Goal: Task Accomplishment & Management: Manage account settings

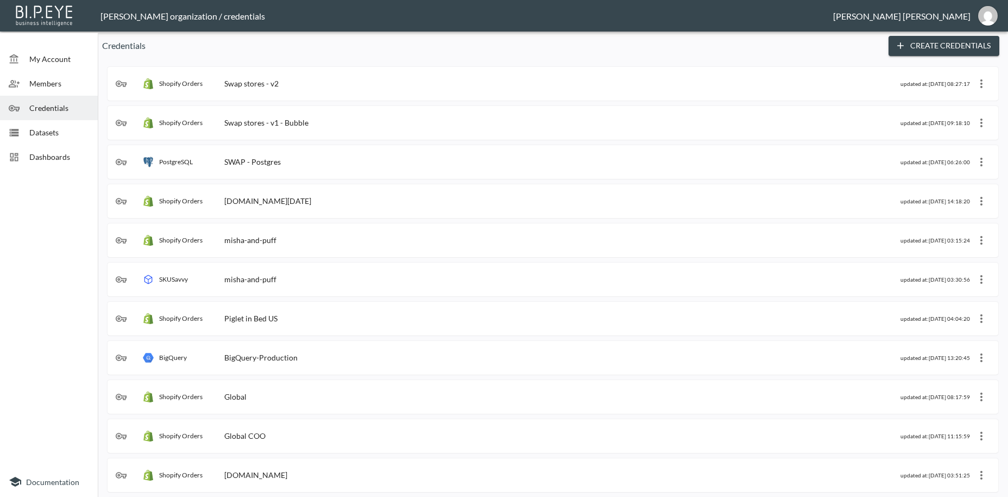
click at [39, 159] on span "Dashboards" at bounding box center [59, 156] width 60 height 11
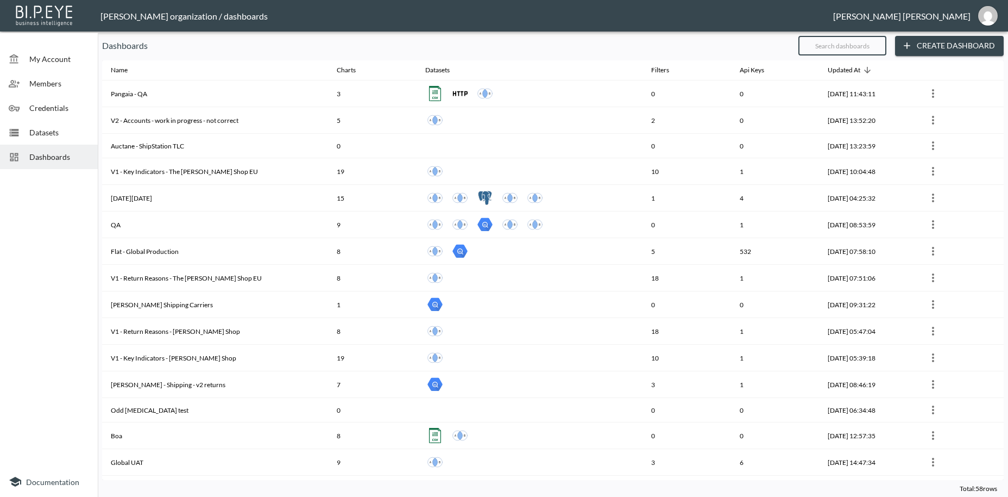
click at [812, 47] on input "text" at bounding box center [843, 45] width 88 height 27
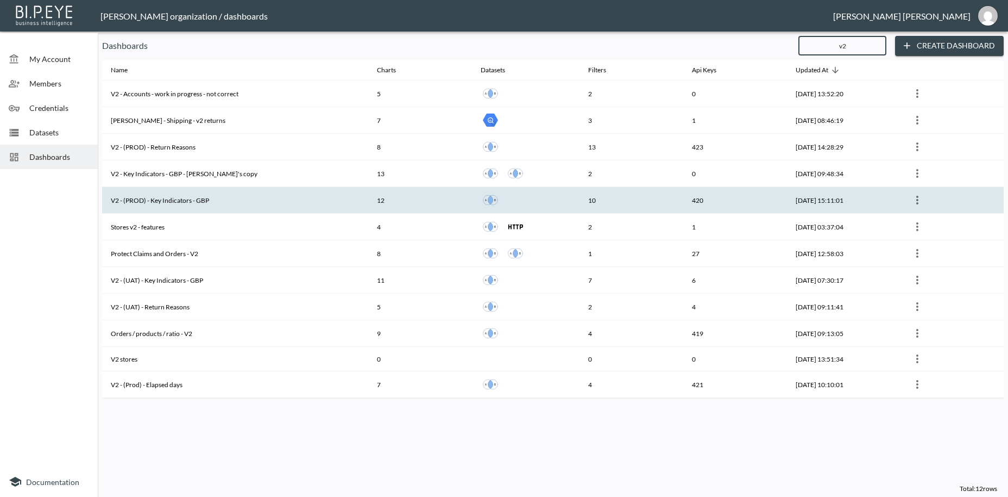
type input "v2"
click at [181, 197] on th "V2 - (PROD) - Key Indicators - GBP" at bounding box center [235, 200] width 266 height 27
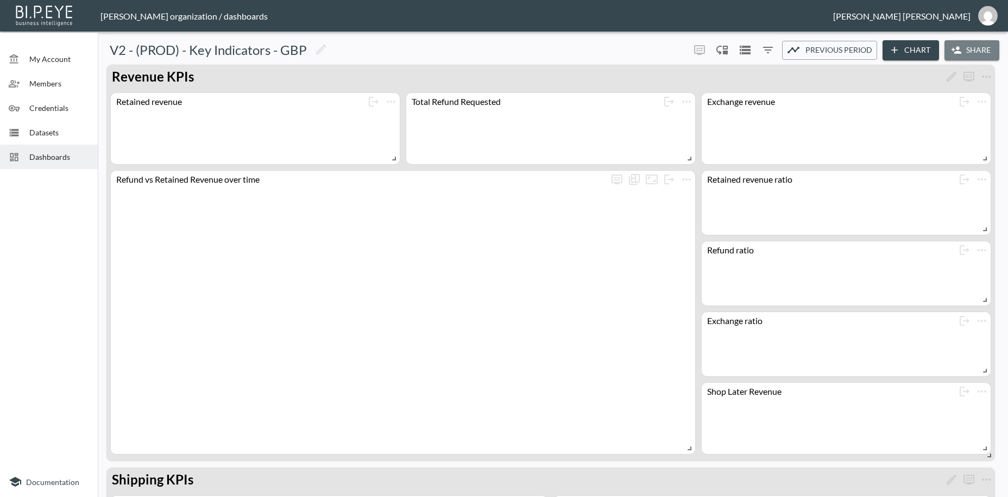
click at [987, 47] on button "Share" at bounding box center [972, 50] width 55 height 20
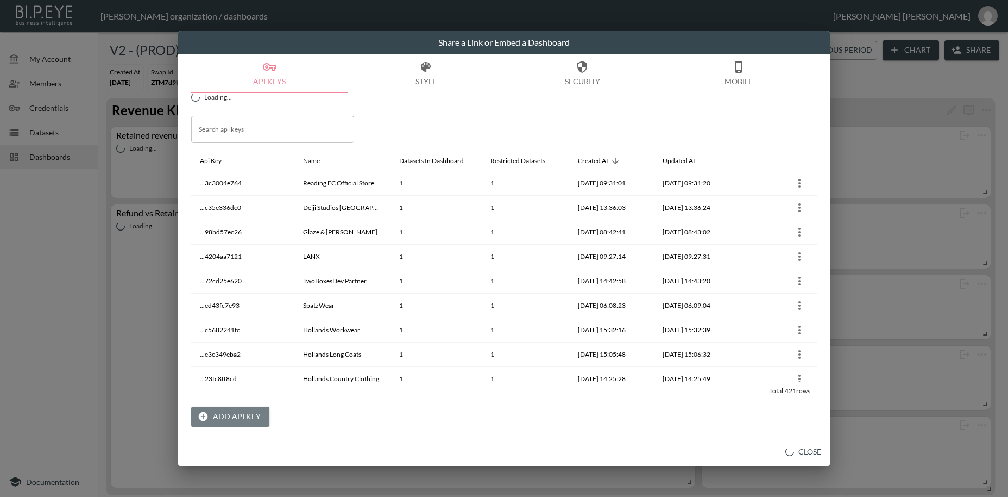
click at [241, 422] on button "Add API Key" at bounding box center [230, 416] width 78 height 20
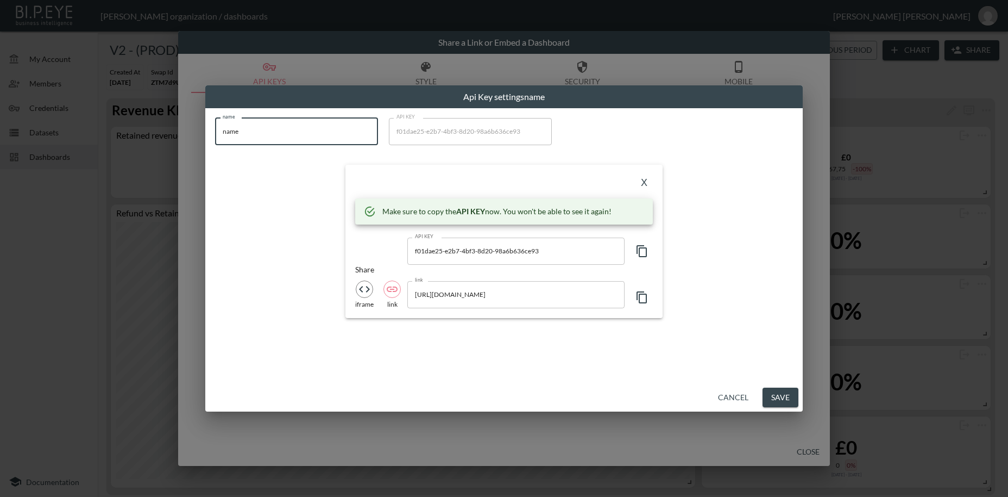
click at [215, 127] on input "name" at bounding box center [296, 131] width 163 height 27
paste input "Kompsós"
type input "Kompsós"
click at [641, 251] on icon "button" at bounding box center [642, 251] width 13 height 13
drag, startPoint x: 641, startPoint y: 251, endPoint x: 643, endPoint y: 261, distance: 10.0
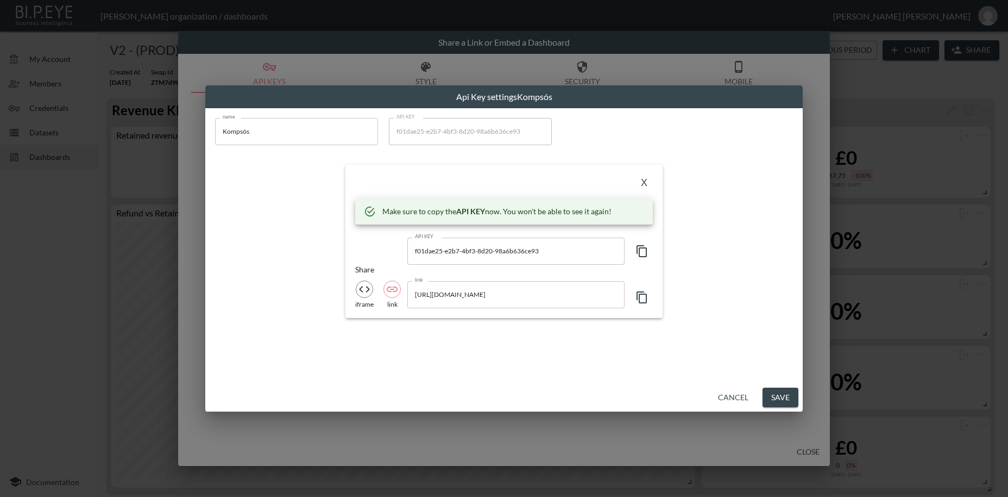
click at [641, 252] on icon "button" at bounding box center [642, 251] width 13 height 13
click at [645, 183] on button "X" at bounding box center [644, 182] width 17 height 17
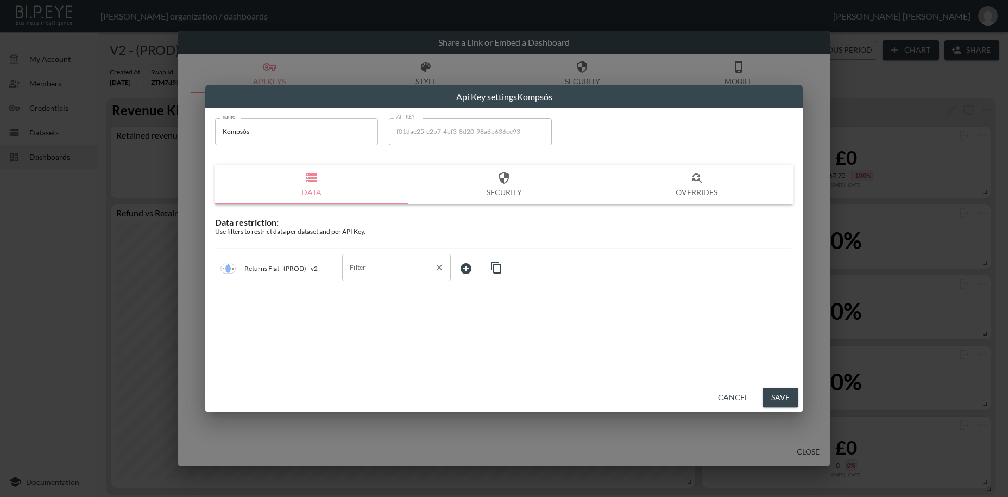
click at [367, 262] on input "Filter" at bounding box center [388, 267] width 83 height 17
click at [373, 291] on span "swap_id" at bounding box center [396, 294] width 91 height 10
type input "swap_id"
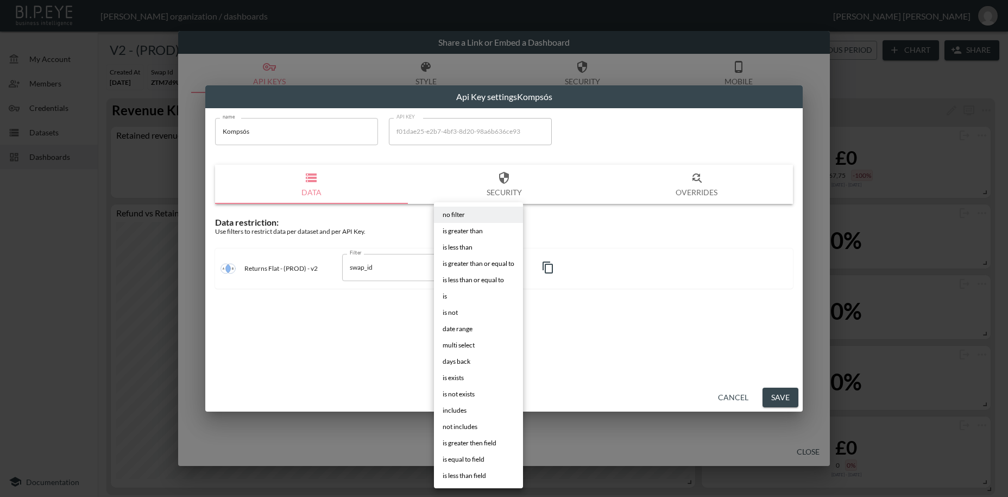
click at [490, 267] on body "BI.P.EYE, Interactive Analytics Dashboards - app Zach Bailet organization / das…" at bounding box center [504, 248] width 1008 height 497
click at [455, 297] on li "is" at bounding box center [478, 296] width 89 height 16
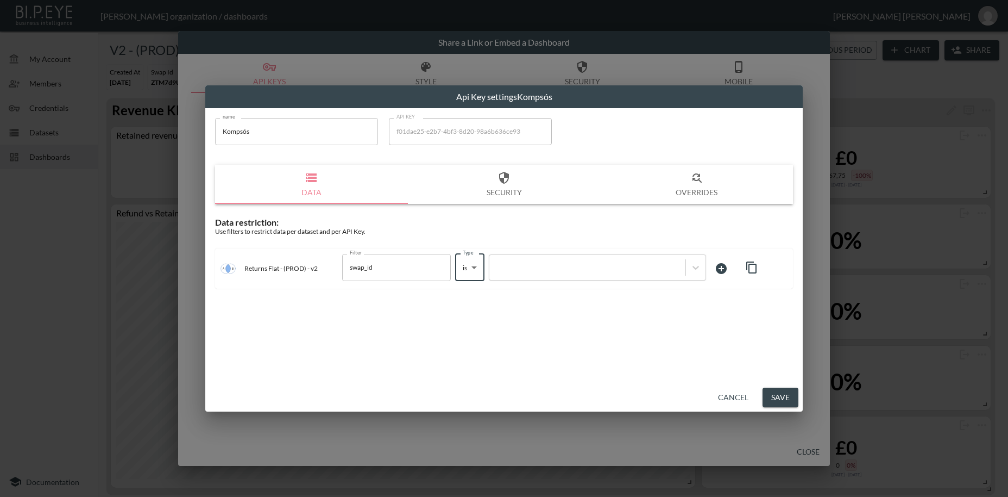
type input "is"
click at [523, 270] on div at bounding box center [587, 267] width 185 height 10
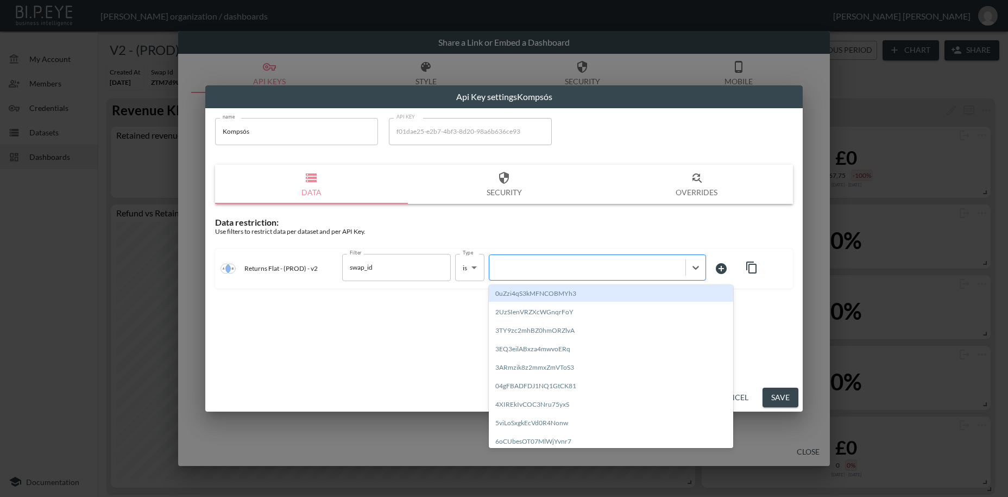
paste input "Hxd9w4vmelpxn9zeHJpV"
type input "Hxd9w4vmelpxn9zeHJpV"
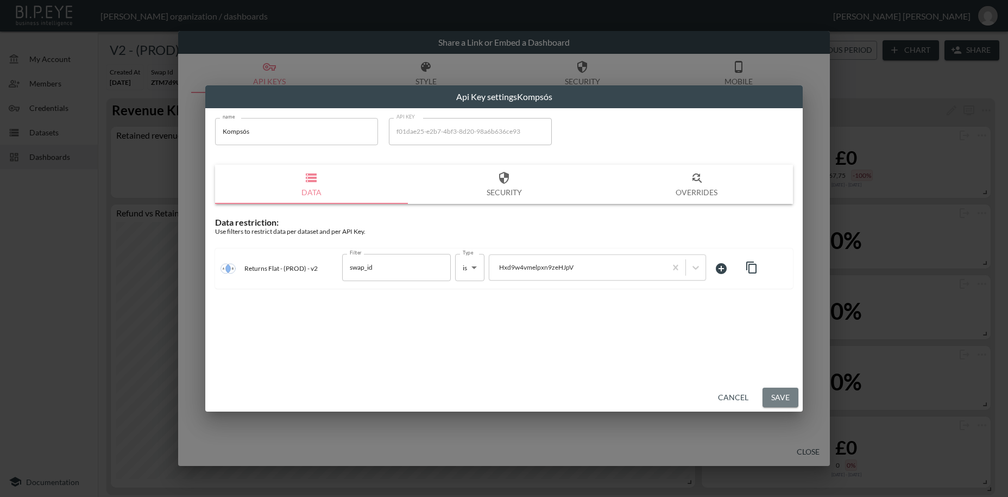
click at [786, 396] on button "Save" at bounding box center [781, 397] width 36 height 20
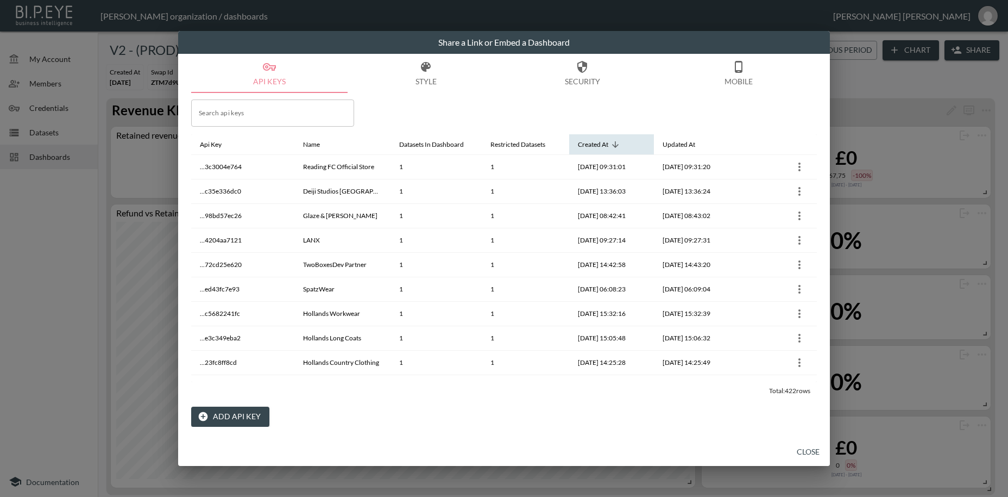
click at [613, 147] on icon at bounding box center [616, 145] width 10 height 10
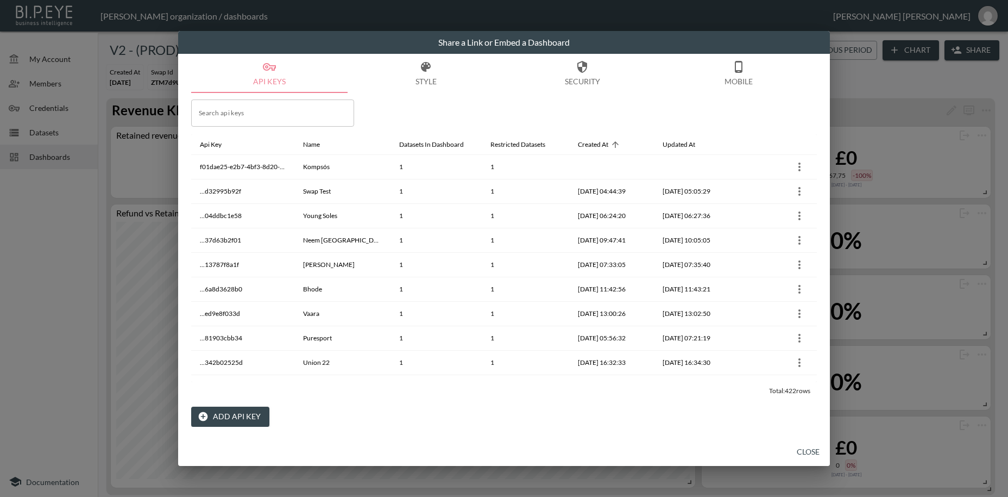
click at [805, 453] on button "Close" at bounding box center [808, 452] width 35 height 20
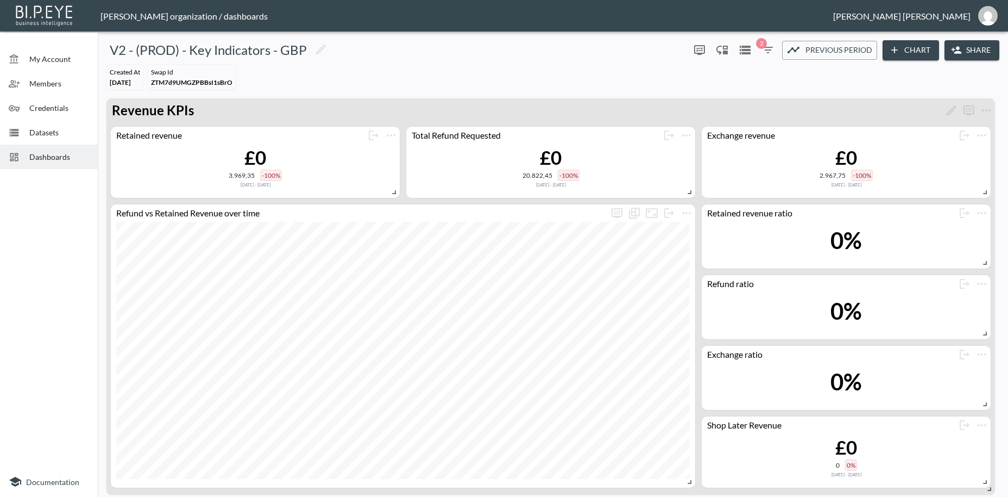
click at [39, 156] on span "Dashboards" at bounding box center [59, 156] width 60 height 11
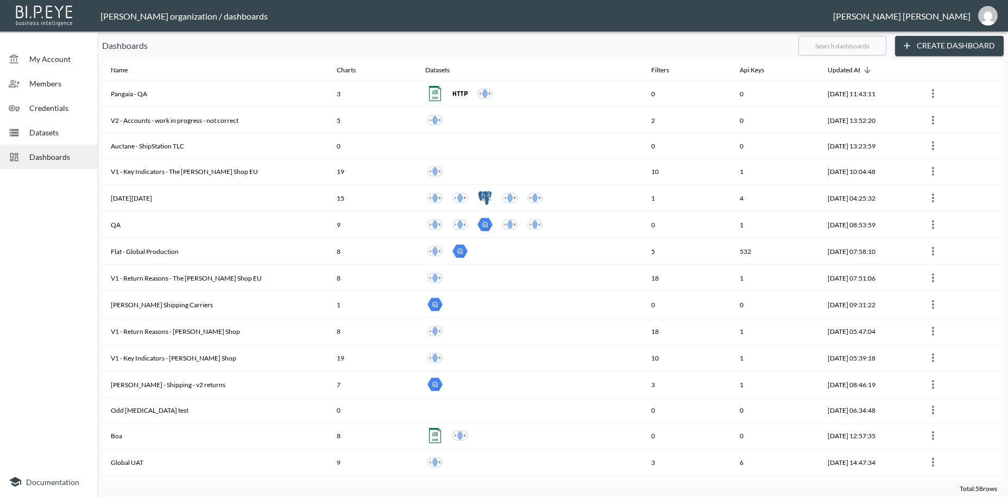
click at [842, 42] on input "text" at bounding box center [843, 45] width 88 height 27
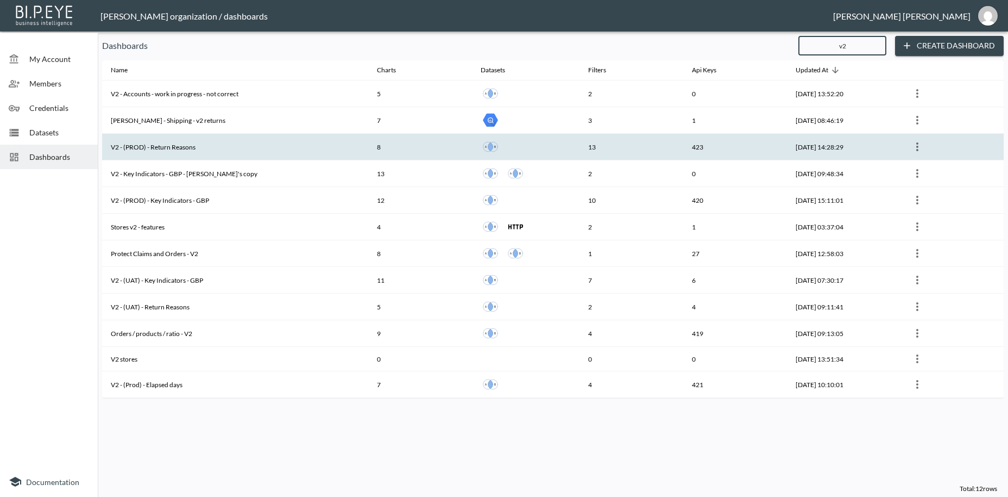
type input "v2"
click at [153, 146] on th "V2 - (PROD) - Return Reasons" at bounding box center [235, 147] width 266 height 27
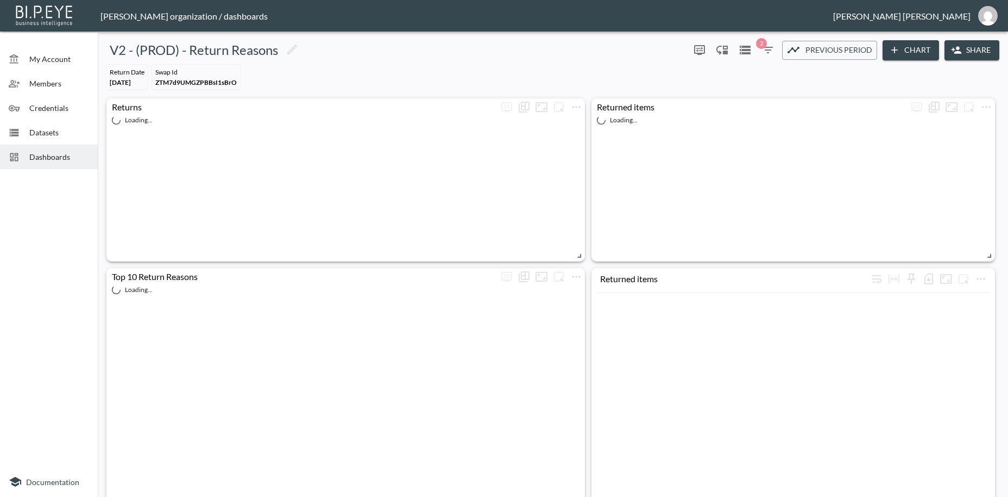
click at [973, 53] on button "Share" at bounding box center [972, 50] width 55 height 20
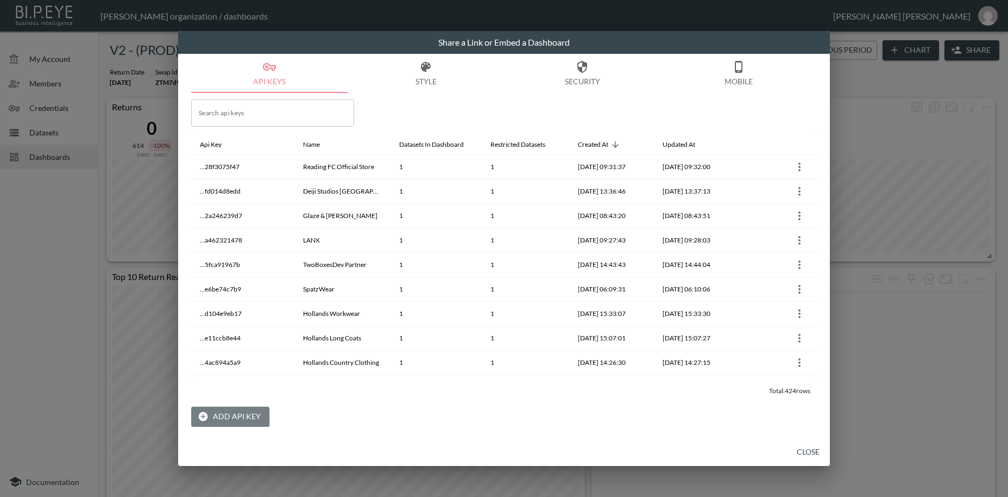
click at [239, 415] on button "Add API Key" at bounding box center [230, 416] width 78 height 20
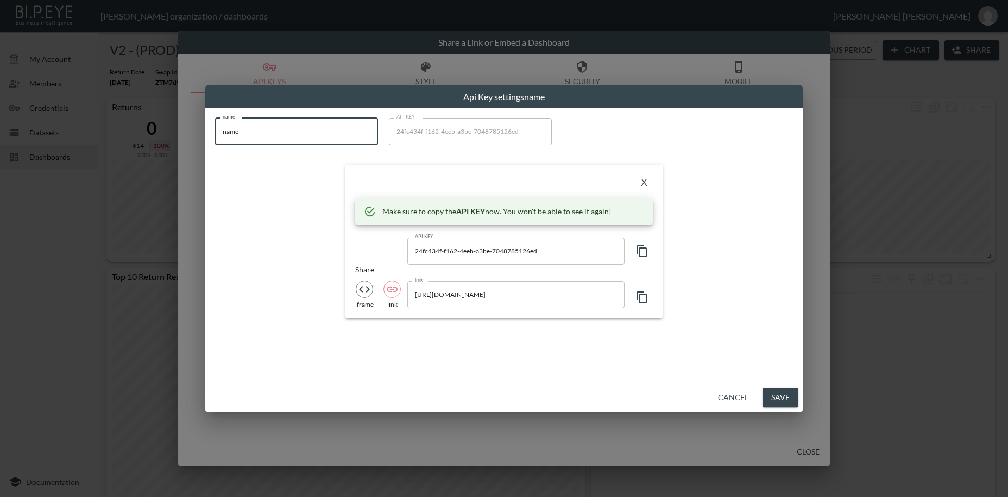
drag, startPoint x: 131, startPoint y: 123, endPoint x: 116, endPoint y: 121, distance: 15.9
click at [215, 121] on input "name" at bounding box center [296, 131] width 163 height 27
paste input "Kompsós"
type input "Kompsós"
click at [640, 252] on icon "button" at bounding box center [642, 251] width 10 height 12
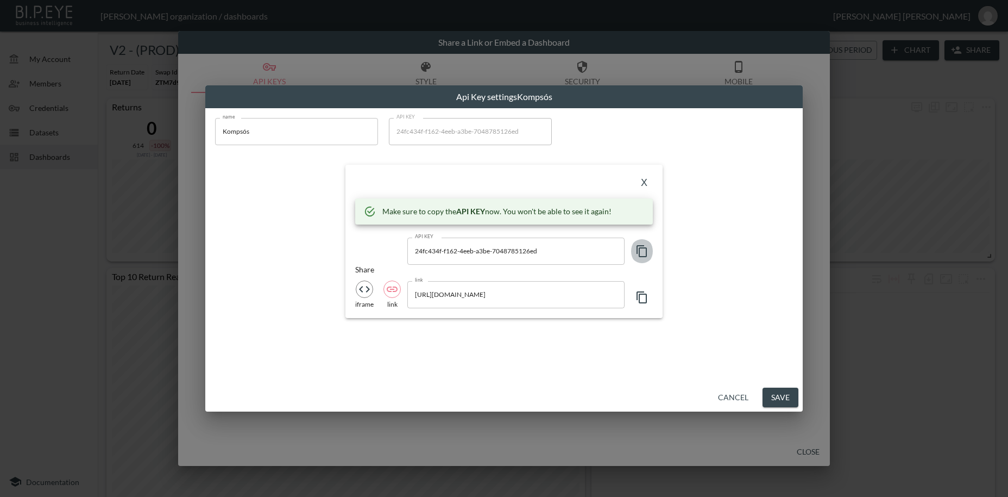
click at [640, 252] on icon "button" at bounding box center [642, 251] width 10 height 12
click at [646, 183] on button "X" at bounding box center [644, 182] width 17 height 17
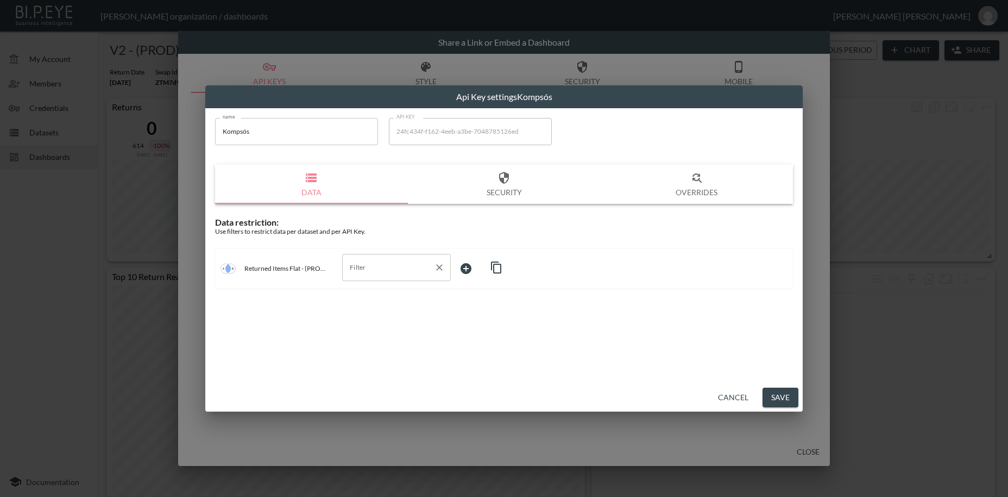
click at [372, 266] on input "Filter" at bounding box center [388, 267] width 83 height 17
click at [379, 297] on span "swap_id" at bounding box center [396, 294] width 91 height 10
type input "swap_id"
click at [465, 267] on body "BI.P.EYE, Interactive Analytics Dashboards - app Zach Bailet organization / das…" at bounding box center [504, 248] width 1008 height 497
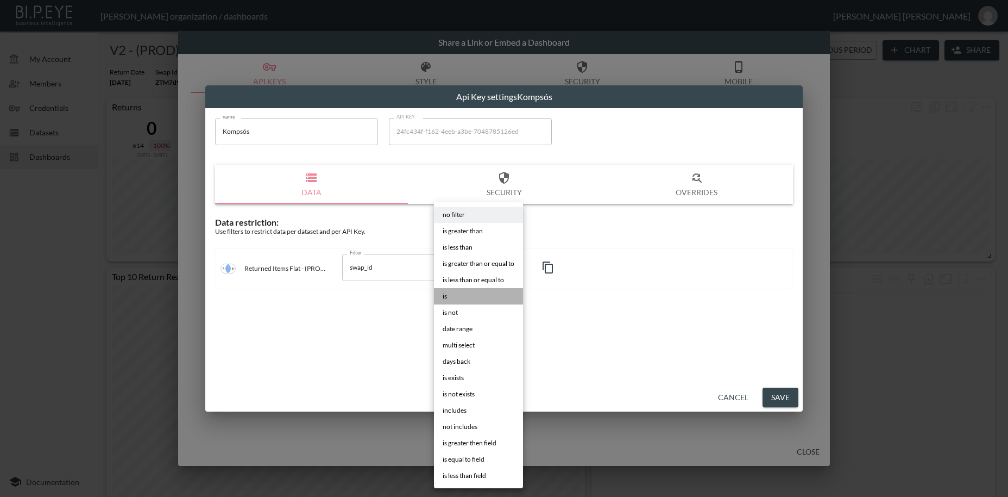
click at [446, 295] on span "is" at bounding box center [445, 296] width 4 height 10
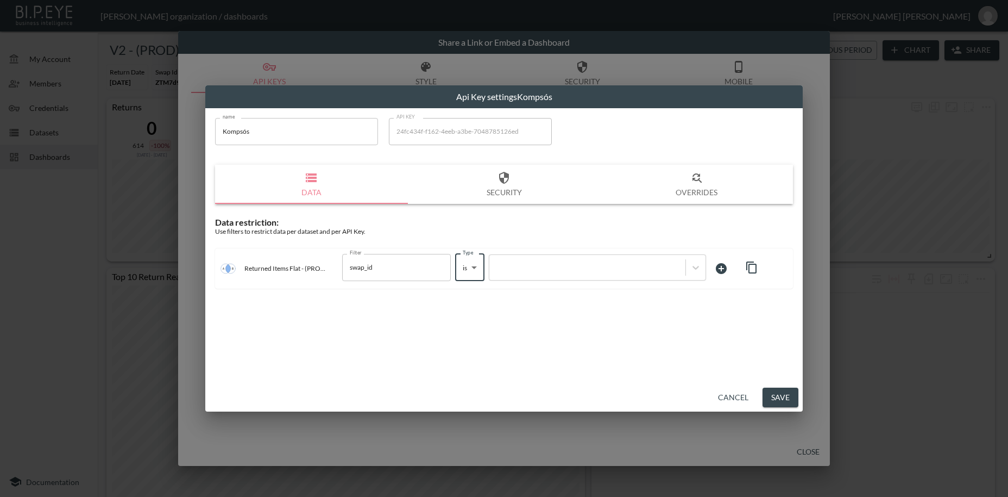
type input "is"
click at [524, 270] on div at bounding box center [587, 267] width 185 height 10
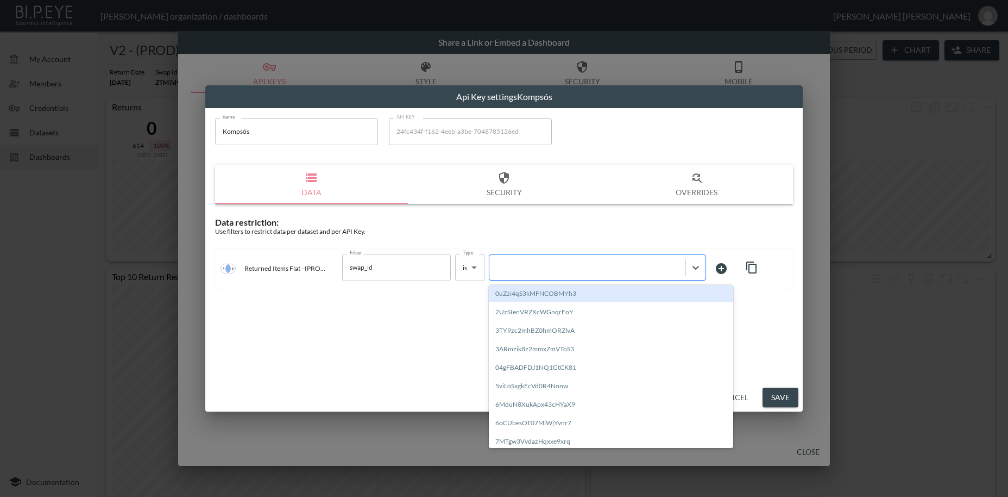
paste input "Hxd9w4vmelpxn9zeHJpV"
type input "Hxd9w4vmelpxn9zeHJpV"
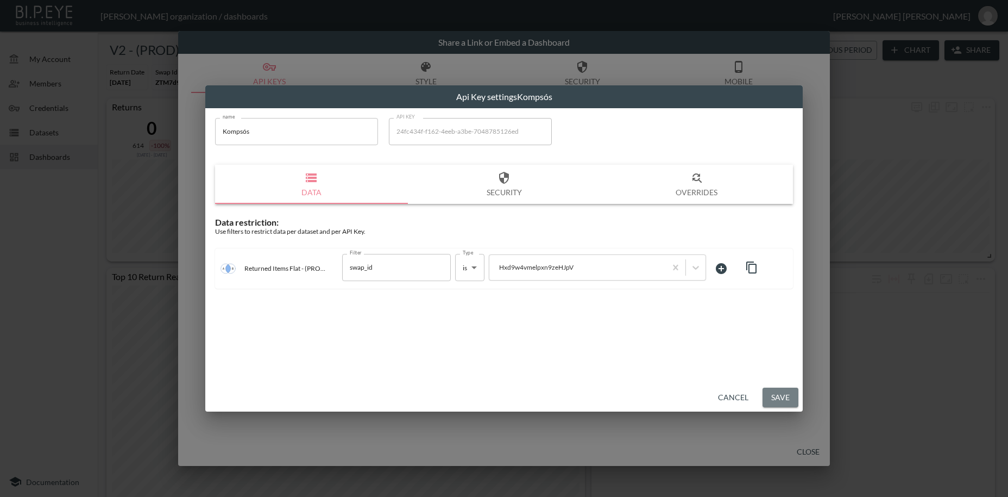
click at [779, 394] on button "Save" at bounding box center [781, 397] width 36 height 20
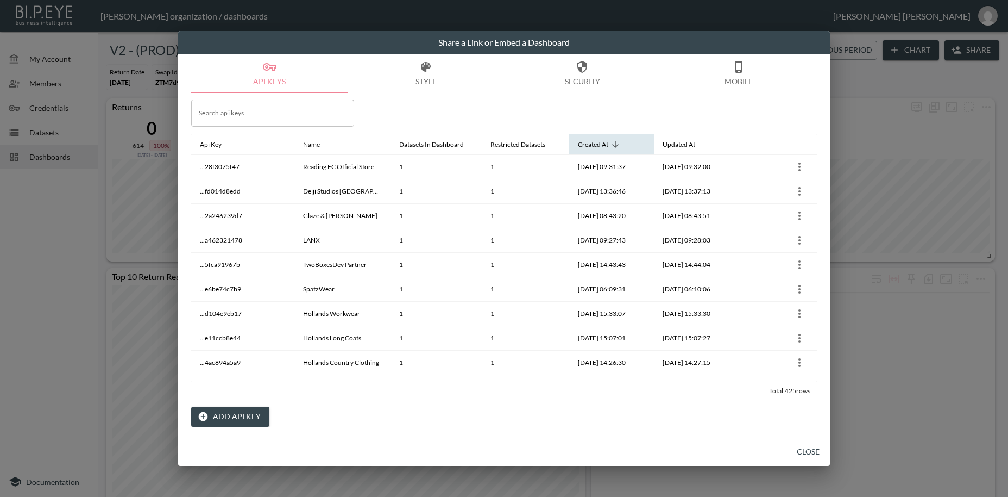
click at [610, 143] on span "Created At" at bounding box center [600, 144] width 45 height 13
click at [813, 452] on button "Close" at bounding box center [808, 452] width 35 height 20
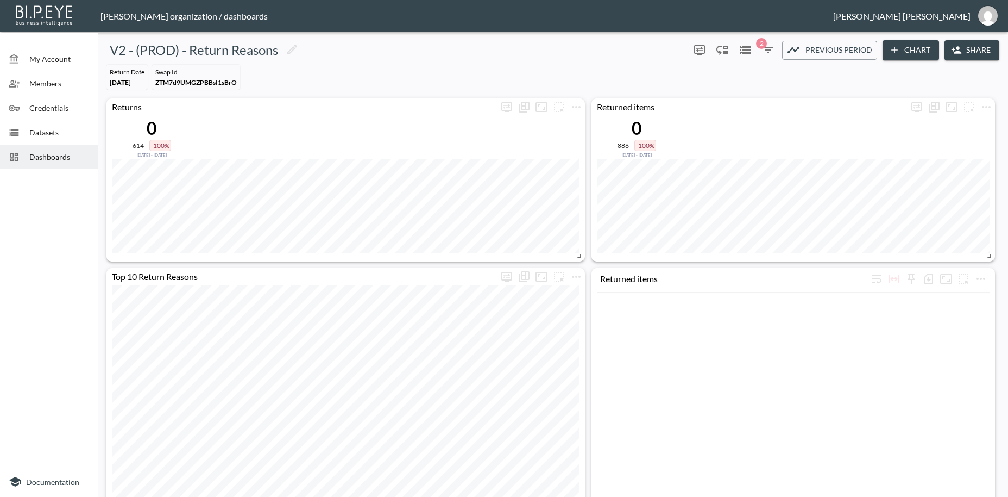
click at [66, 159] on span "Dashboards" at bounding box center [59, 156] width 60 height 11
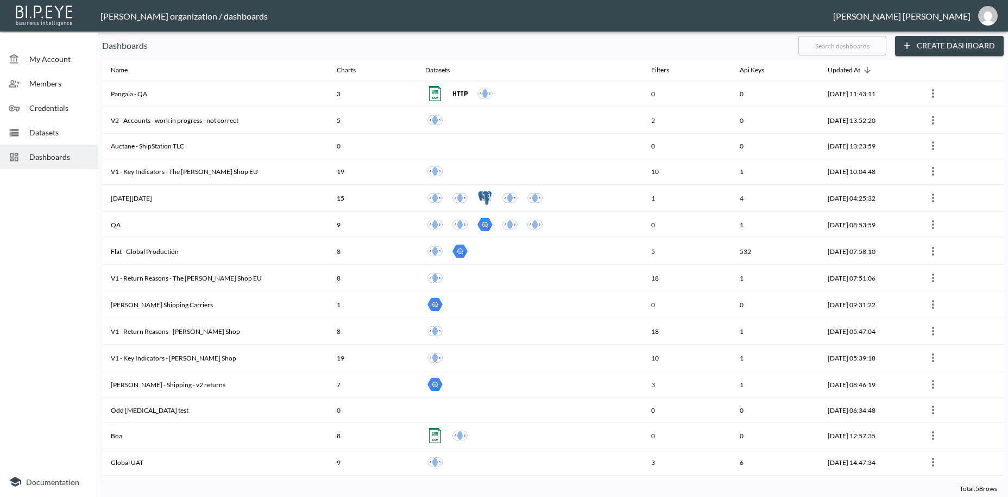
click at [824, 45] on input "text" at bounding box center [843, 45] width 88 height 27
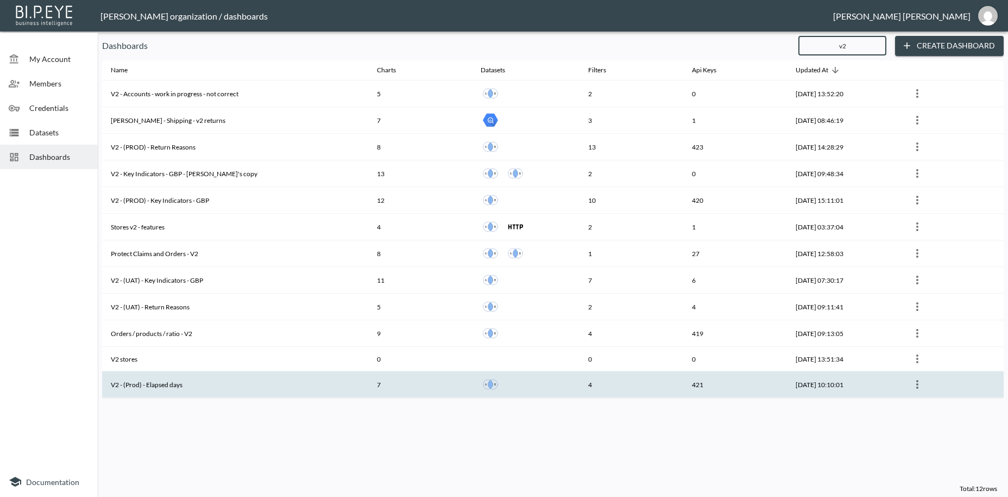
type input "v2"
click at [157, 380] on th "V2 - (Prod) - Elapsed days" at bounding box center [235, 384] width 266 height 27
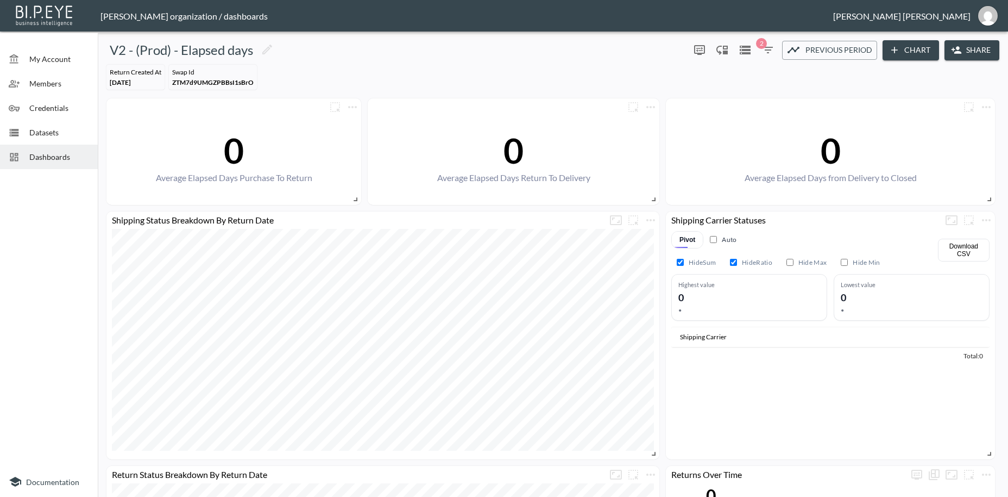
click at [976, 49] on button "Share" at bounding box center [972, 50] width 55 height 20
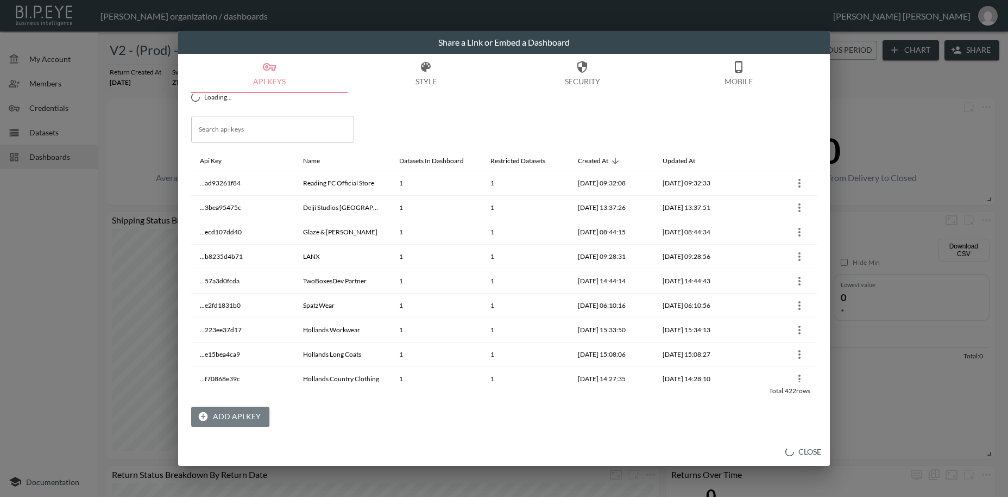
click at [239, 413] on button "Add API Key" at bounding box center [230, 416] width 78 height 20
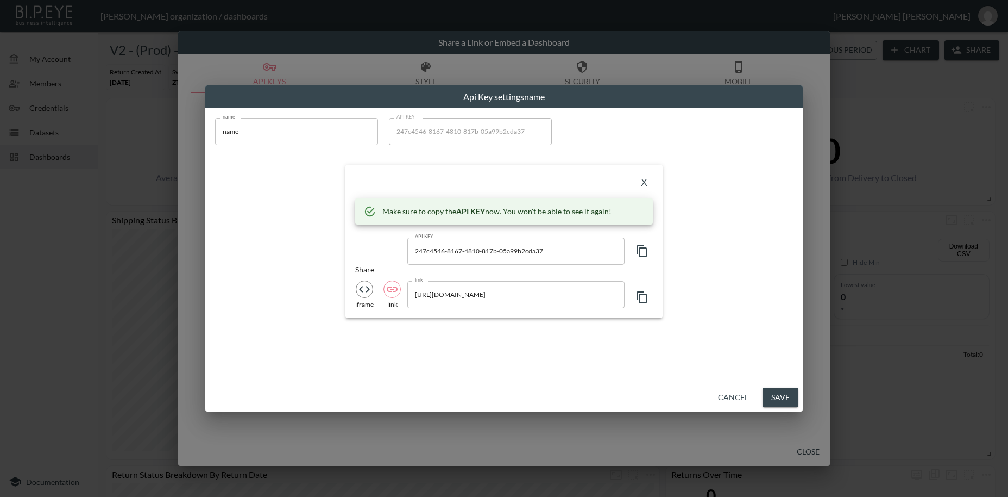
click at [215, 130] on input "name" at bounding box center [296, 131] width 163 height 27
paste input "Kompsós"
type input "Kompsós"
click at [644, 253] on icon "button" at bounding box center [642, 251] width 13 height 13
click at [643, 250] on icon "button" at bounding box center [642, 251] width 13 height 13
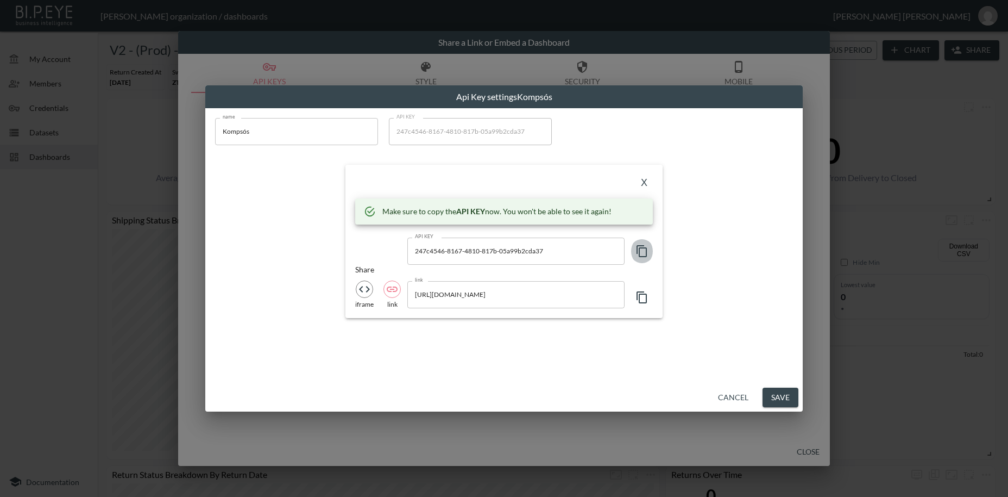
click at [643, 250] on icon "button" at bounding box center [642, 251] width 13 height 13
click at [643, 183] on button "X" at bounding box center [644, 182] width 17 height 17
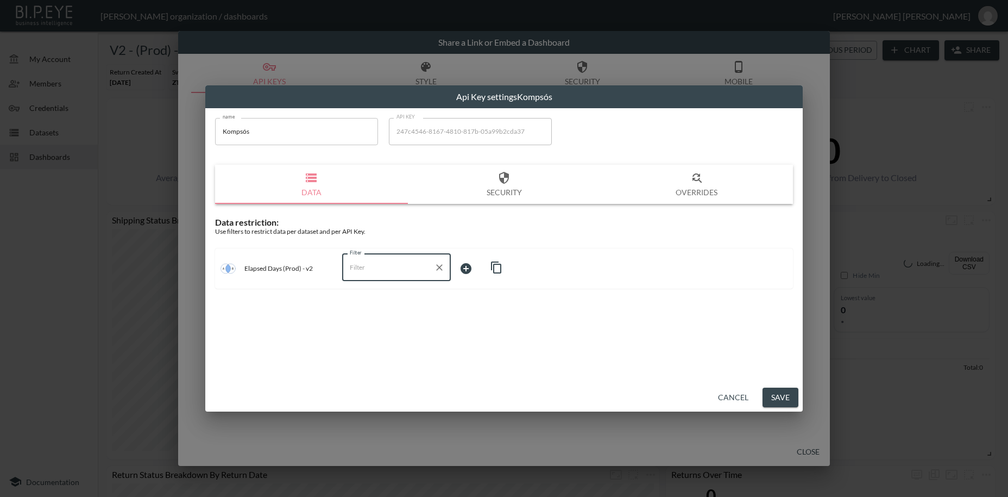
click at [351, 266] on input "Filter" at bounding box center [388, 267] width 83 height 17
click at [406, 272] on input "sw" at bounding box center [388, 267] width 83 height 17
type input "sw"
click at [363, 304] on div "name Kompsós name API KEY 247c4546-8167-4810-817b-05a99b2cda37 API KEY Data Sec…" at bounding box center [504, 245] width 598 height 275
click at [438, 268] on icon "Clear" at bounding box center [439, 267] width 7 height 7
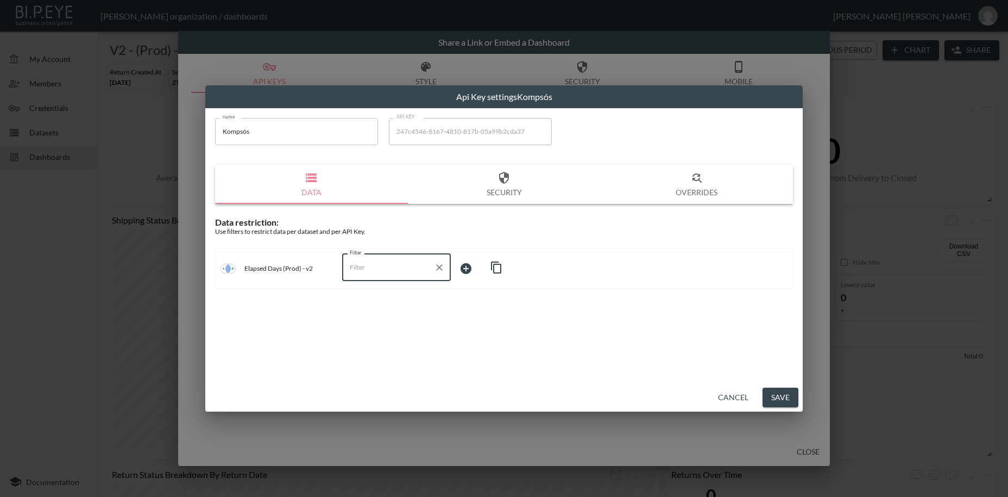
click at [373, 261] on input "Filter" at bounding box center [388, 267] width 83 height 17
type input "sw"
click at [735, 398] on button "Cancel" at bounding box center [733, 397] width 39 height 20
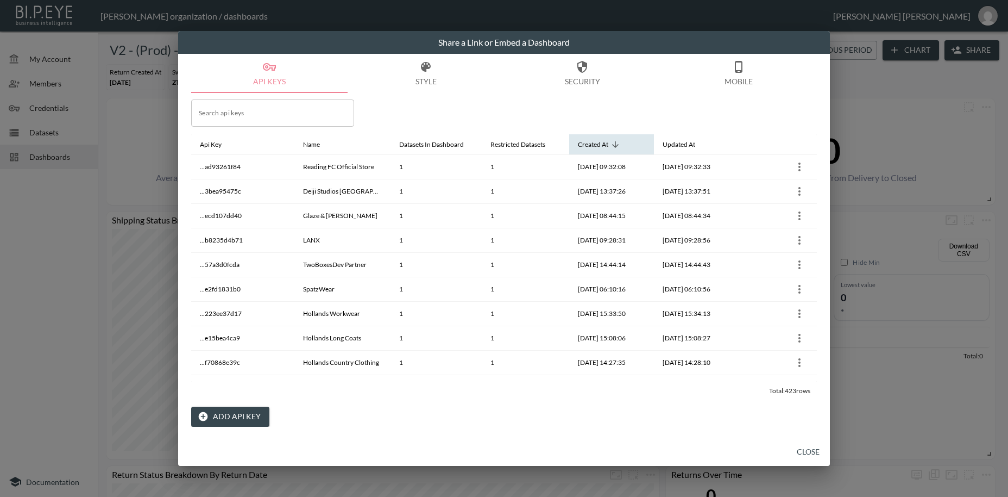
click at [591, 140] on div "Created At" at bounding box center [593, 144] width 30 height 13
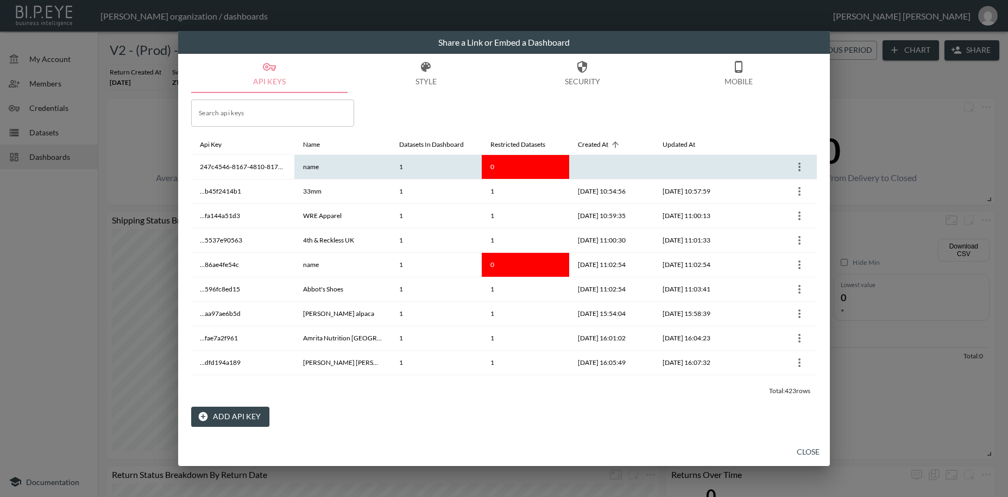
click at [800, 167] on icon "more" at bounding box center [800, 166] width 2 height 9
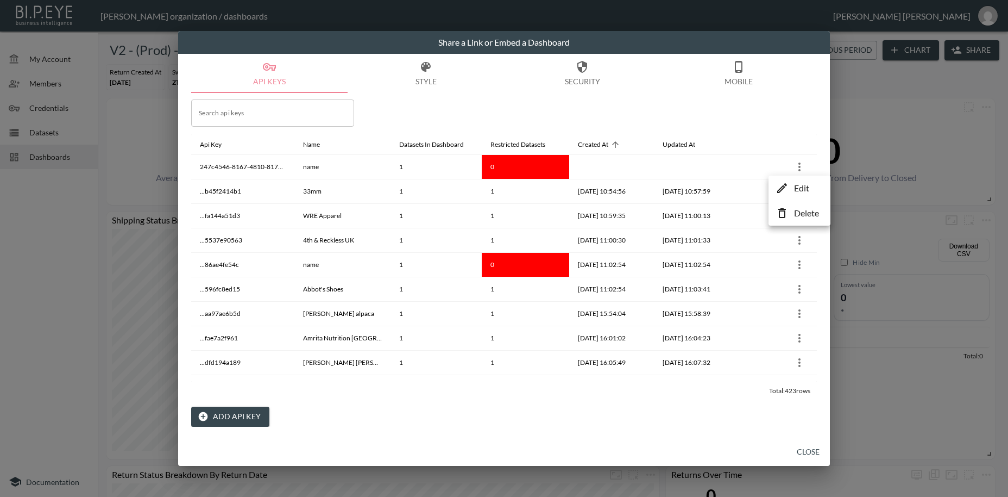
click at [797, 190] on p "Edit" at bounding box center [801, 187] width 15 height 13
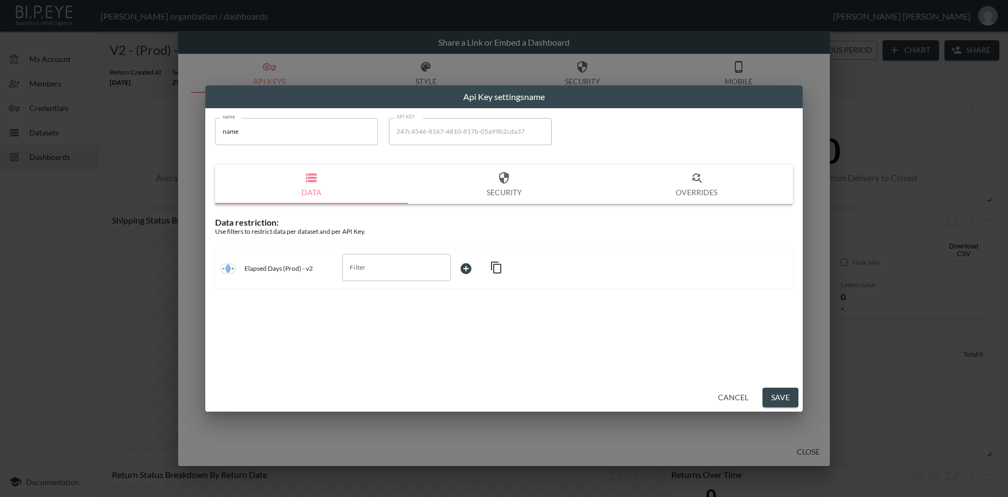
click at [374, 264] on input "Filter" at bounding box center [388, 267] width 83 height 17
click at [369, 269] on input "Filter" at bounding box center [388, 267] width 83 height 17
click at [738, 397] on button "Cancel" at bounding box center [733, 397] width 39 height 20
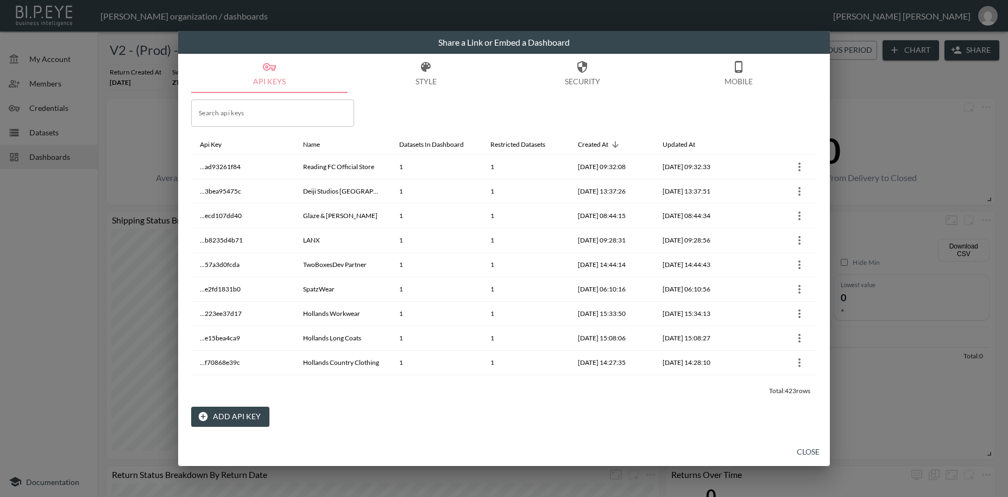
click at [737, 396] on div "Total: 423 rows" at bounding box center [504, 390] width 626 height 17
click at [805, 451] on button "Close" at bounding box center [808, 452] width 35 height 20
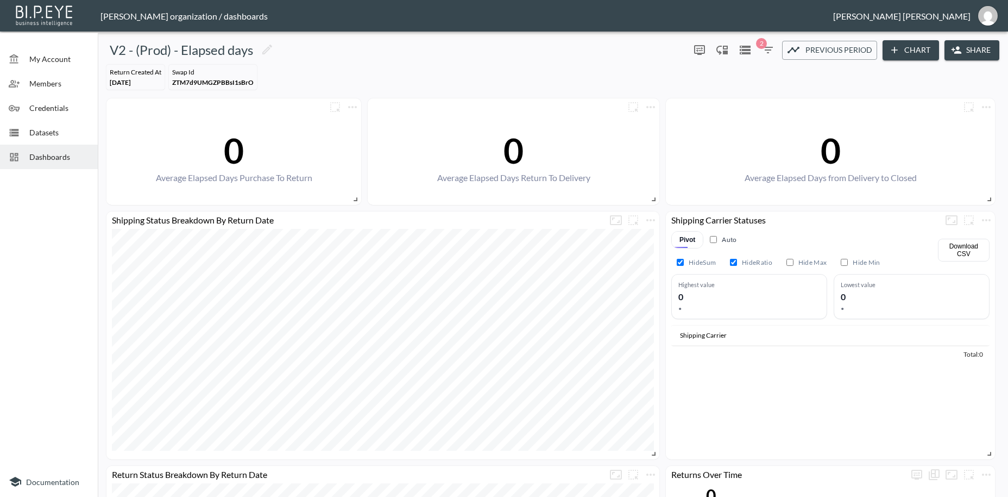
click at [42, 158] on div "Share a Link or Embed a Dashboard API Keys Style Security Mobile Search api key…" at bounding box center [504, 248] width 1008 height 497
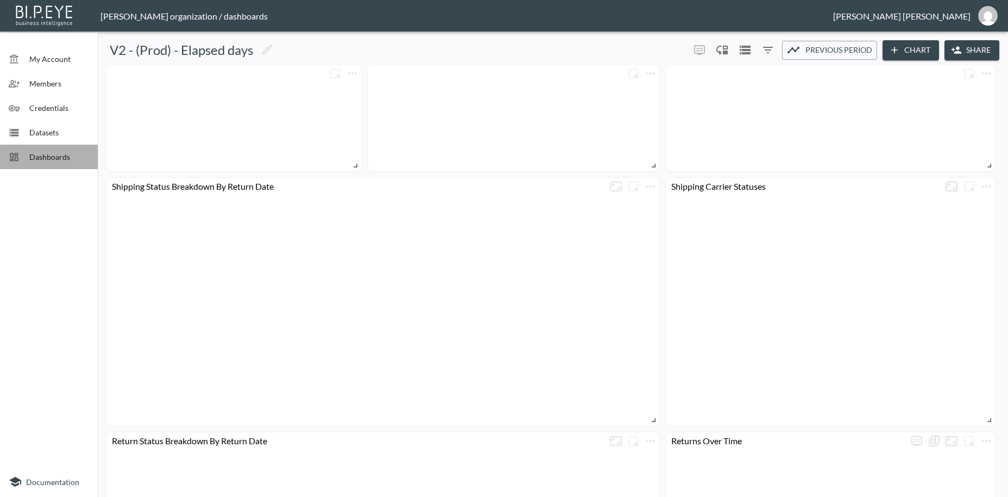
click at [45, 160] on span "Dashboards" at bounding box center [59, 156] width 60 height 11
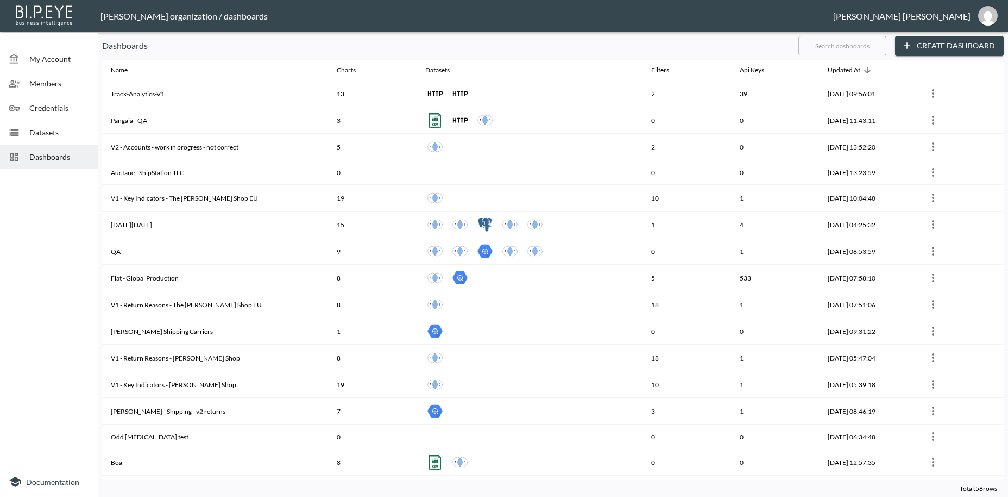
click at [824, 43] on input "text" at bounding box center [843, 45] width 88 height 27
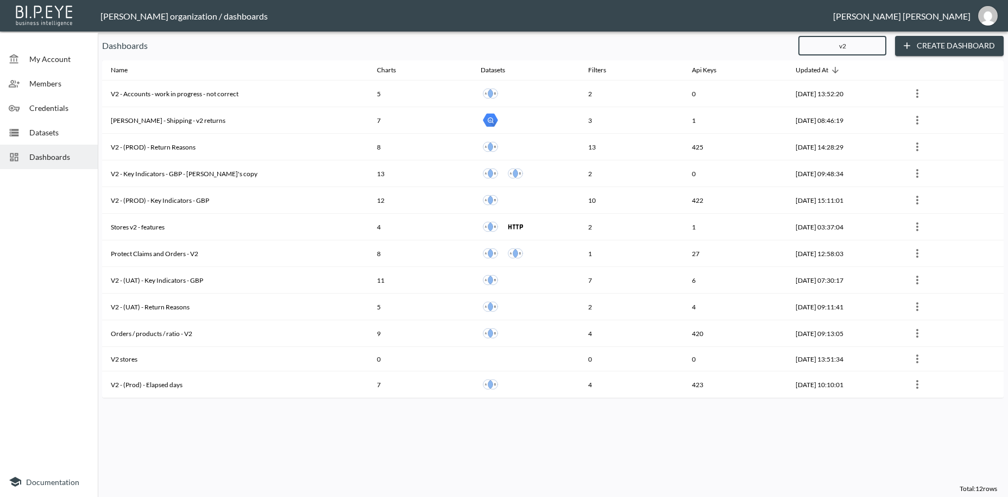
type input "v2"
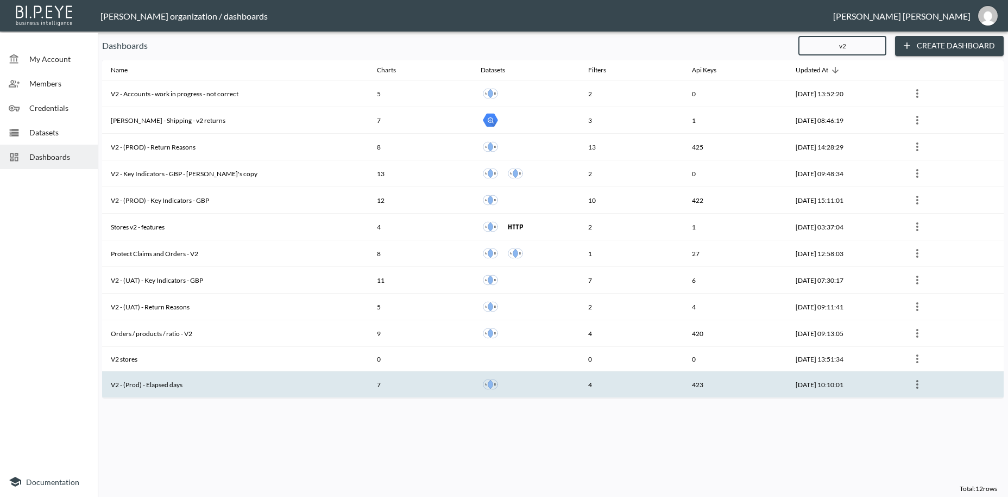
click at [184, 386] on th "V2 - (Prod) - Elapsed days" at bounding box center [235, 384] width 266 height 27
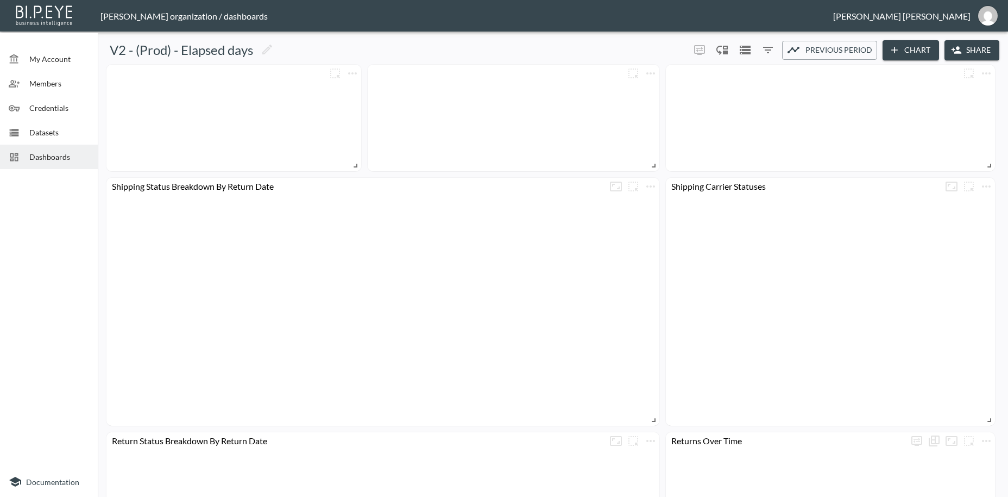
click at [981, 51] on button "Share" at bounding box center [972, 50] width 55 height 20
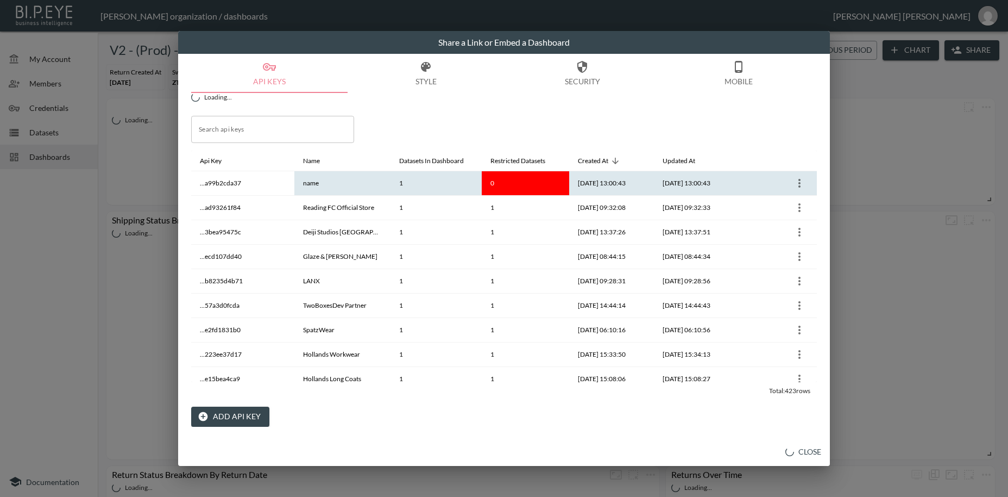
click at [800, 183] on icon "more" at bounding box center [800, 183] width 2 height 9
click at [803, 220] on li "Delete" at bounding box center [800, 230] width 57 height 20
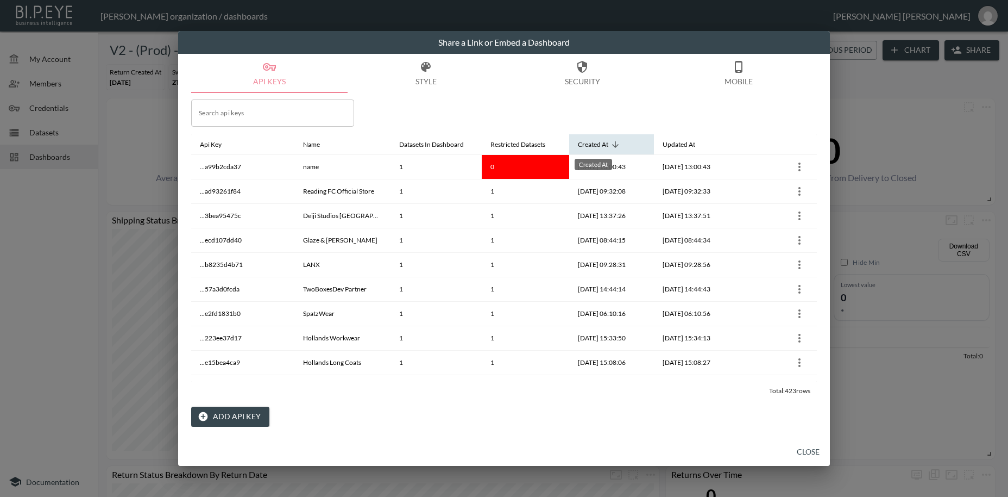
click at [604, 146] on div "Created At" at bounding box center [593, 144] width 30 height 13
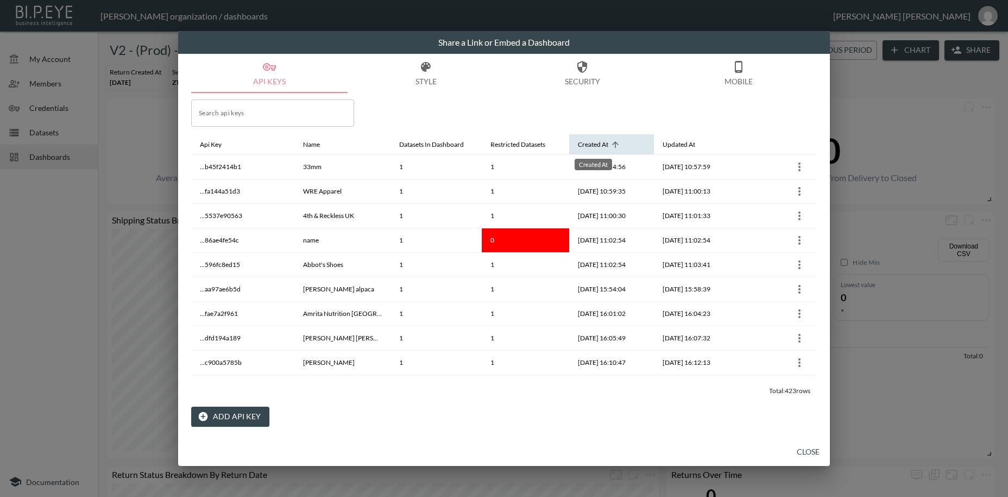
click at [604, 146] on div "Created At" at bounding box center [593, 144] width 30 height 13
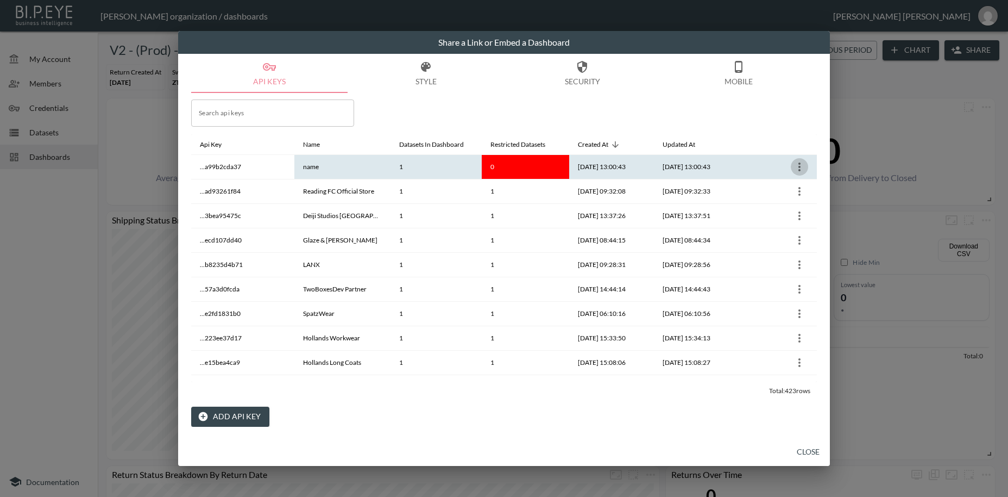
click at [797, 166] on icon "more" at bounding box center [799, 166] width 13 height 13
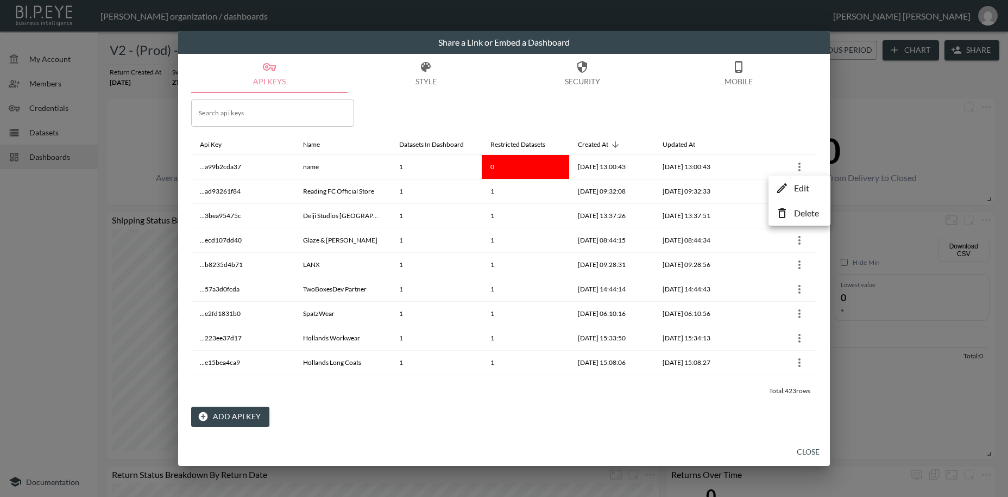
click at [795, 189] on p "Edit" at bounding box center [801, 187] width 15 height 13
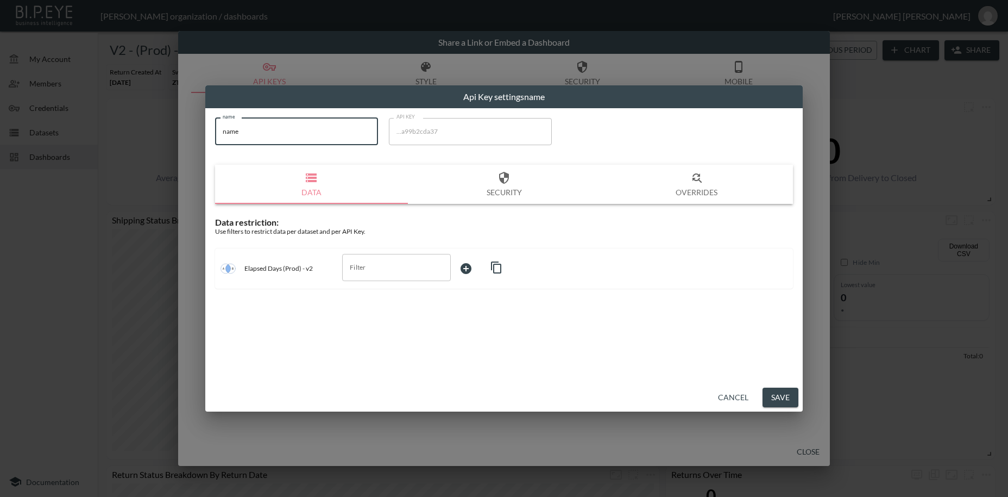
drag, startPoint x: 272, startPoint y: 132, endPoint x: 182, endPoint y: 114, distance: 92.1
click at [215, 118] on input "name" at bounding box center [296, 131] width 163 height 27
paste input "Kompsós"
type input "Kompsós"
click at [356, 268] on input "Filter" at bounding box center [388, 267] width 83 height 17
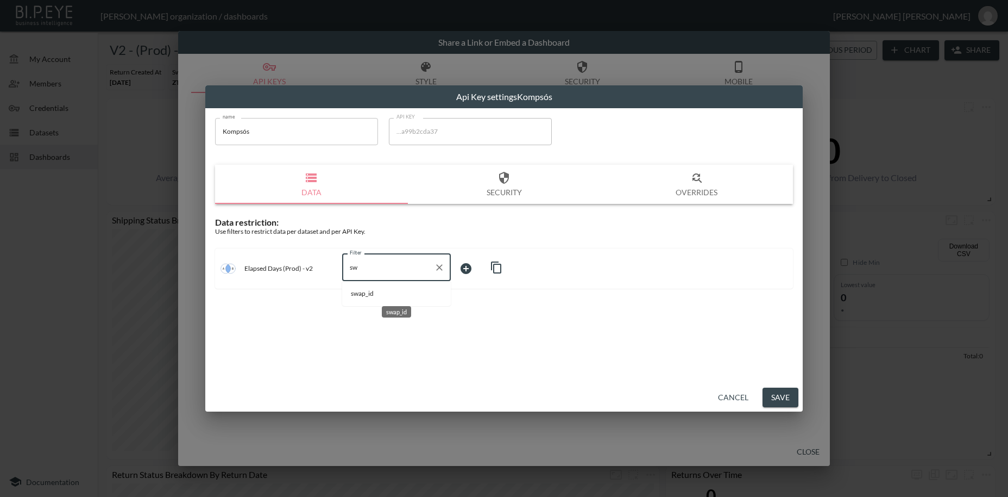
click at [362, 294] on span "swap_id" at bounding box center [396, 294] width 91 height 10
type input "swap_id"
click at [470, 268] on body "BI.P.EYE, Interactive Analytics Dashboards - app [PERSON_NAME] organization / d…" at bounding box center [504, 248] width 1008 height 497
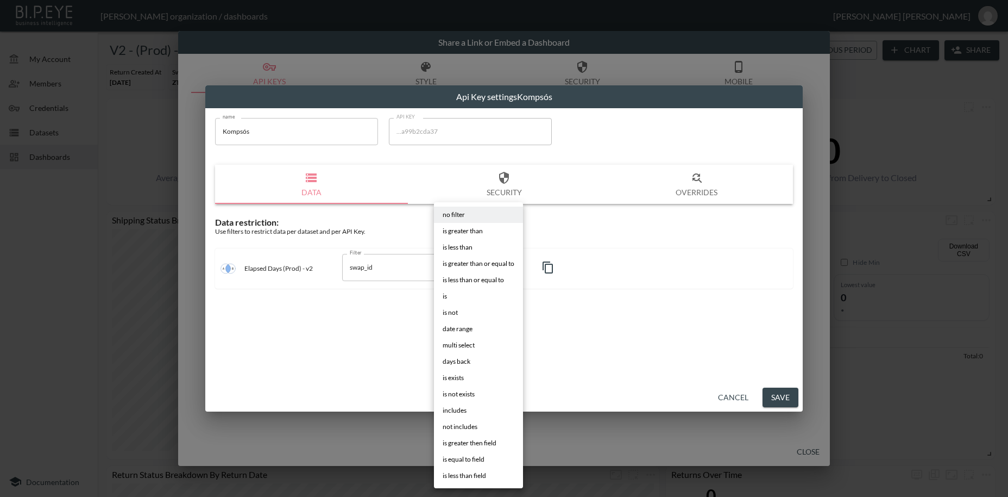
click at [445, 297] on span "is" at bounding box center [445, 296] width 4 height 10
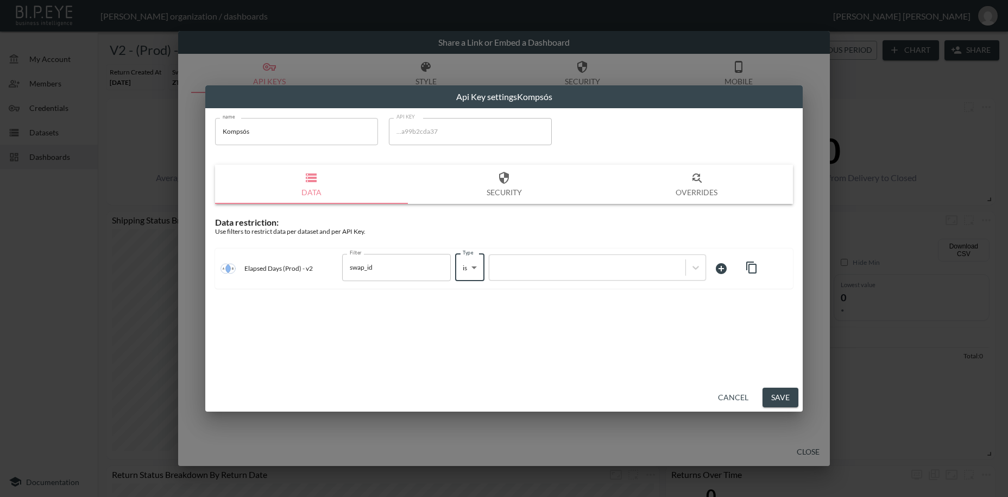
type input "is"
click at [519, 267] on div at bounding box center [587, 267] width 185 height 10
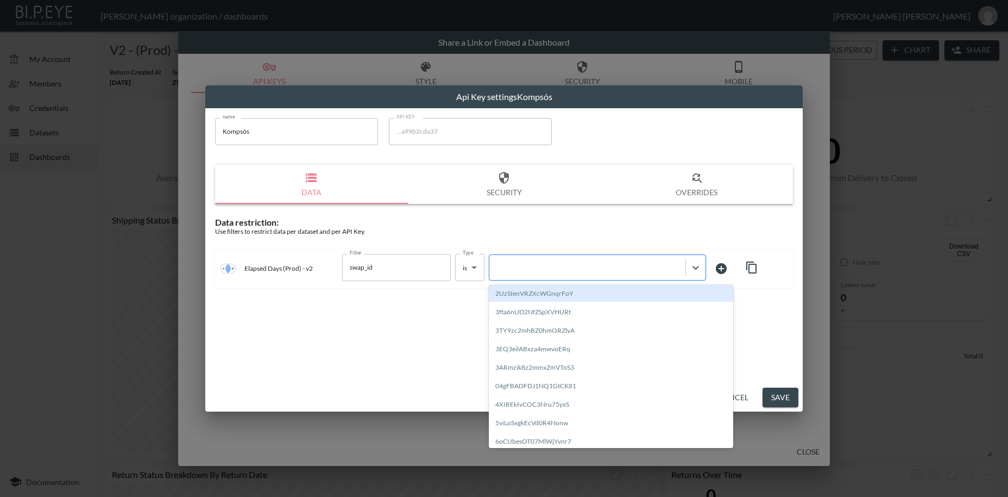
paste input "Hxd9w4vmelpxn9zeHJpV"
type input "Hxd9w4vmelpxn9zeHJpV"
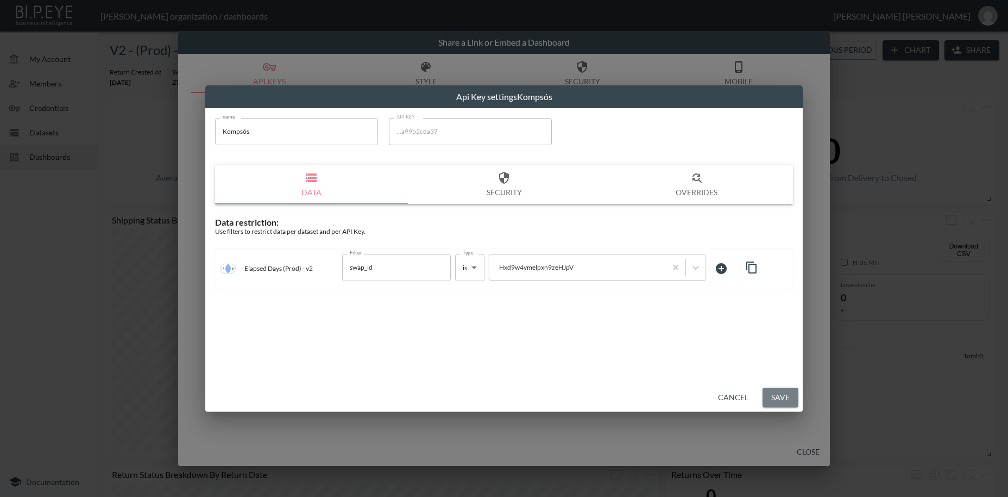
click at [776, 397] on button "Save" at bounding box center [781, 397] width 36 height 20
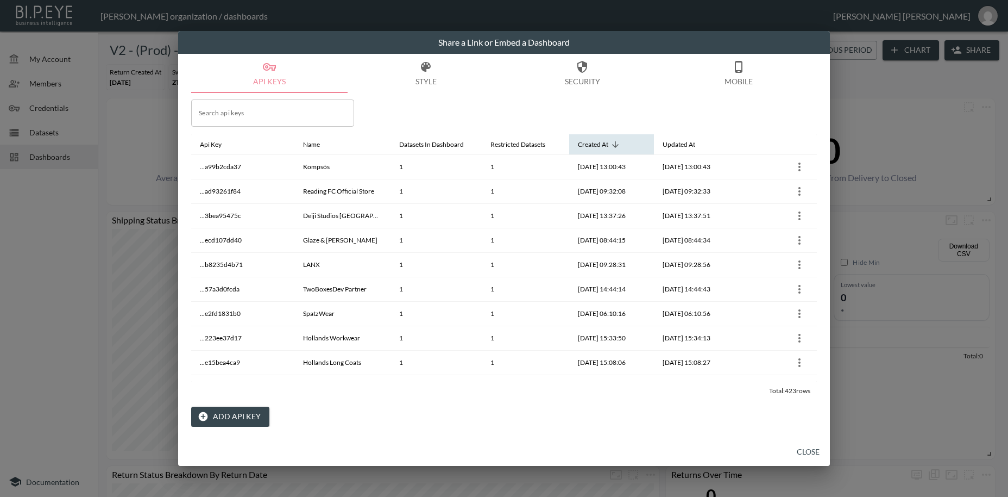
click at [619, 144] on icon at bounding box center [616, 145] width 10 height 10
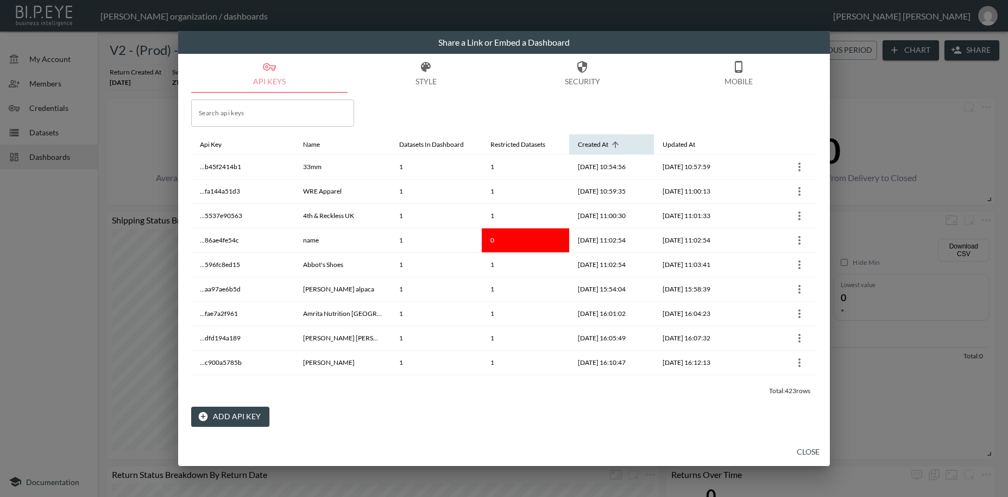
click at [619, 144] on icon at bounding box center [616, 145] width 10 height 10
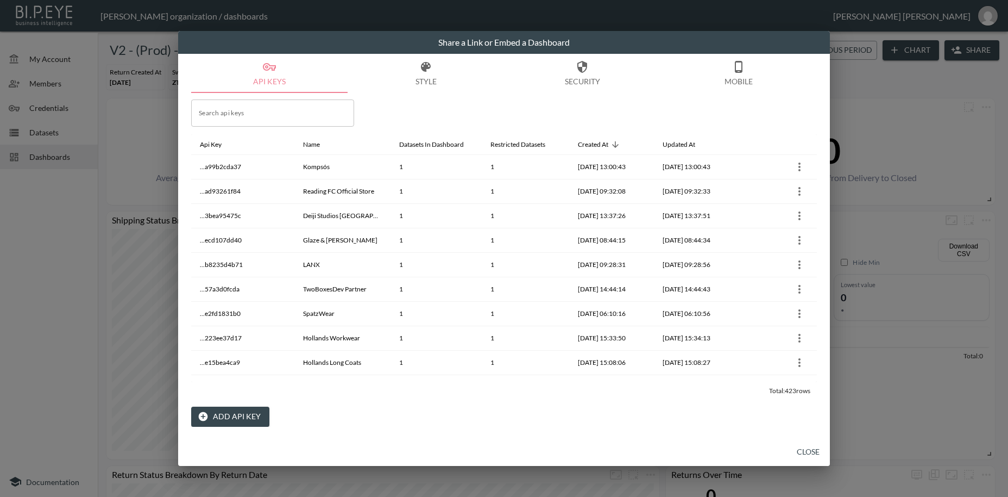
click at [803, 452] on button "Close" at bounding box center [808, 452] width 35 height 20
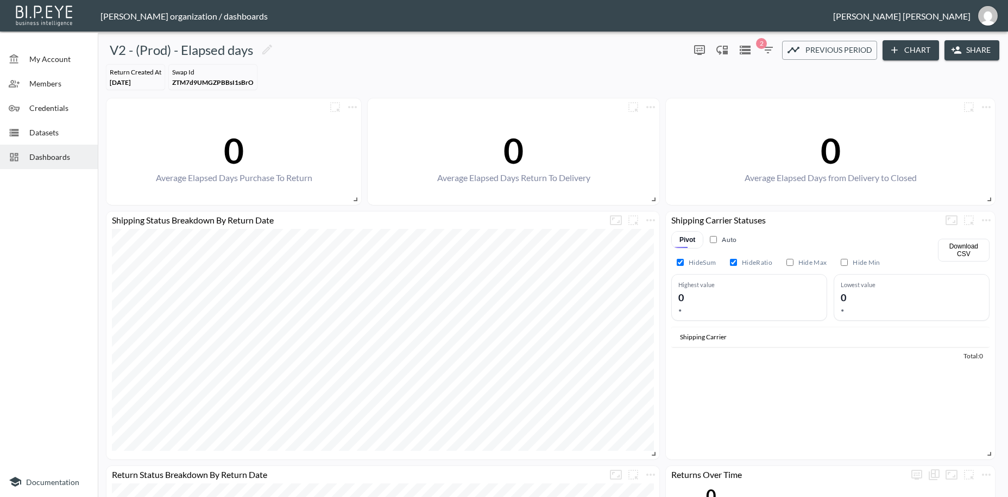
click at [68, 154] on span "Dashboards" at bounding box center [59, 156] width 60 height 11
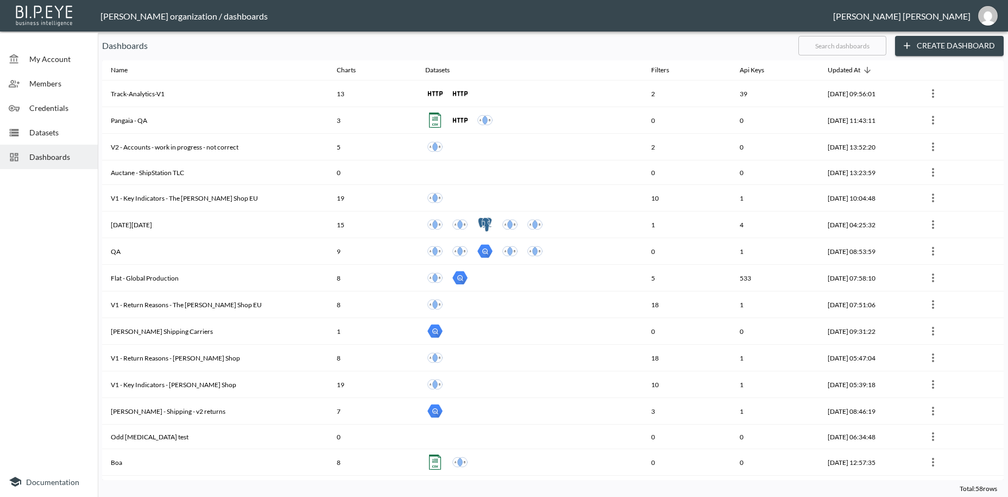
click at [822, 46] on input "text" at bounding box center [843, 45] width 88 height 27
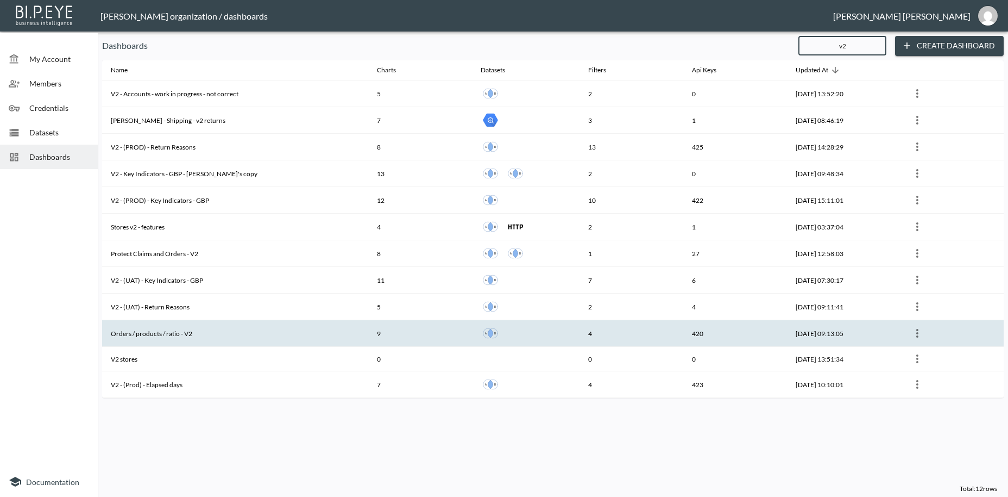
type input "v2"
click at [148, 331] on th "Orders / products / ratio - V2" at bounding box center [235, 333] width 266 height 27
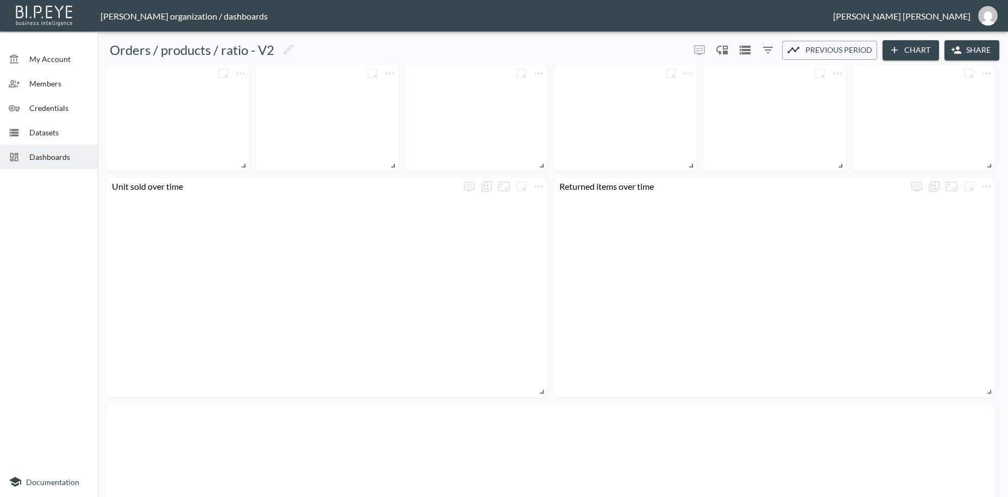
click at [980, 51] on button "Share" at bounding box center [972, 50] width 55 height 20
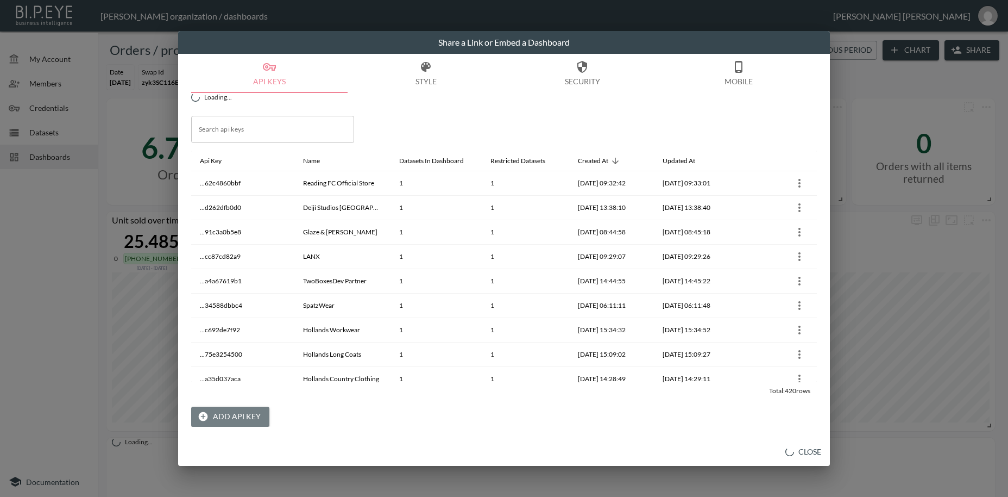
click at [231, 418] on button "Add API Key" at bounding box center [230, 416] width 78 height 20
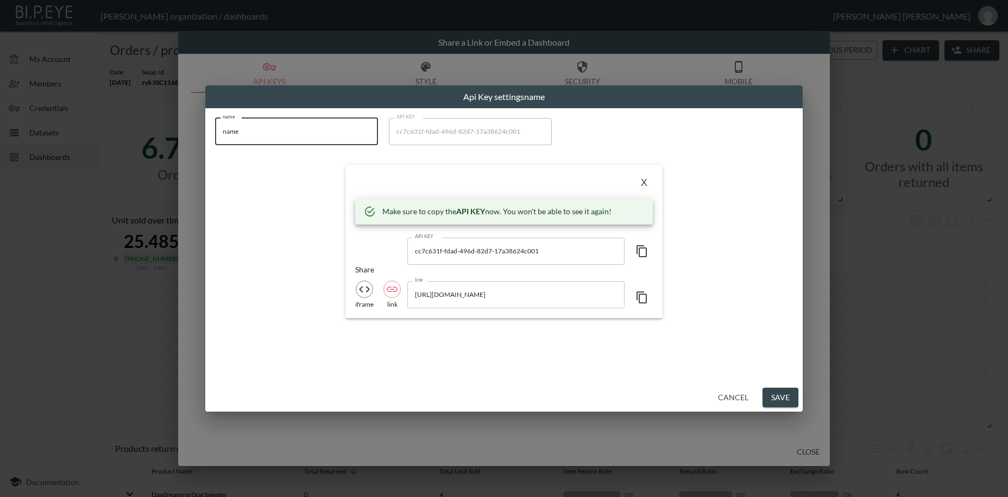
drag, startPoint x: 252, startPoint y: 128, endPoint x: 183, endPoint y: 129, distance: 69.0
click at [215, 129] on input "name" at bounding box center [296, 131] width 163 height 27
paste input "Kompsós"
type input "Kompsós"
click at [641, 250] on icon "button" at bounding box center [642, 251] width 13 height 13
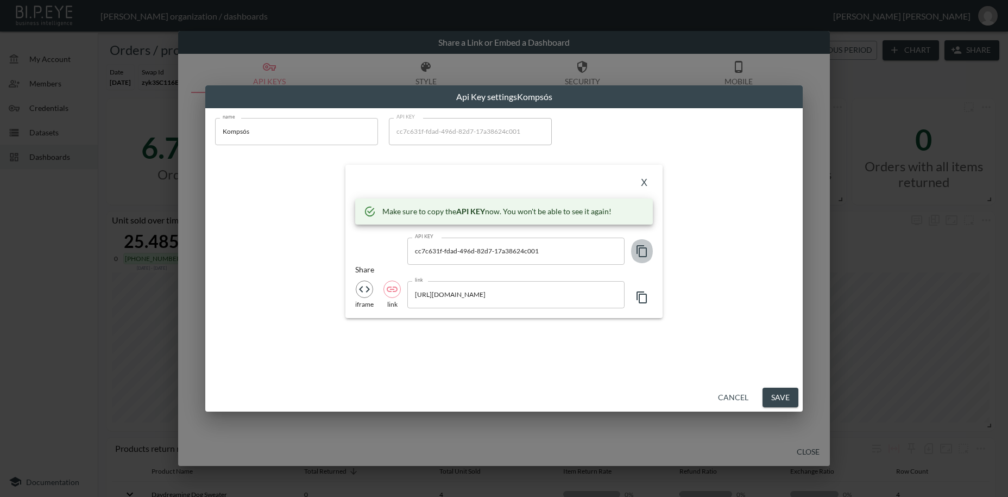
click at [641, 250] on icon "button" at bounding box center [642, 251] width 13 height 13
click at [645, 185] on button "X" at bounding box center [644, 182] width 17 height 17
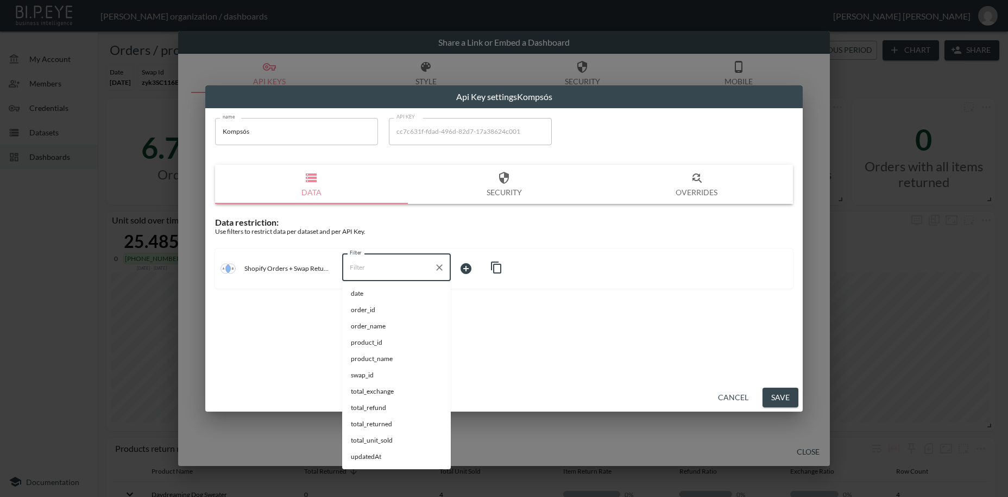
click at [367, 269] on input "Filter" at bounding box center [388, 267] width 83 height 17
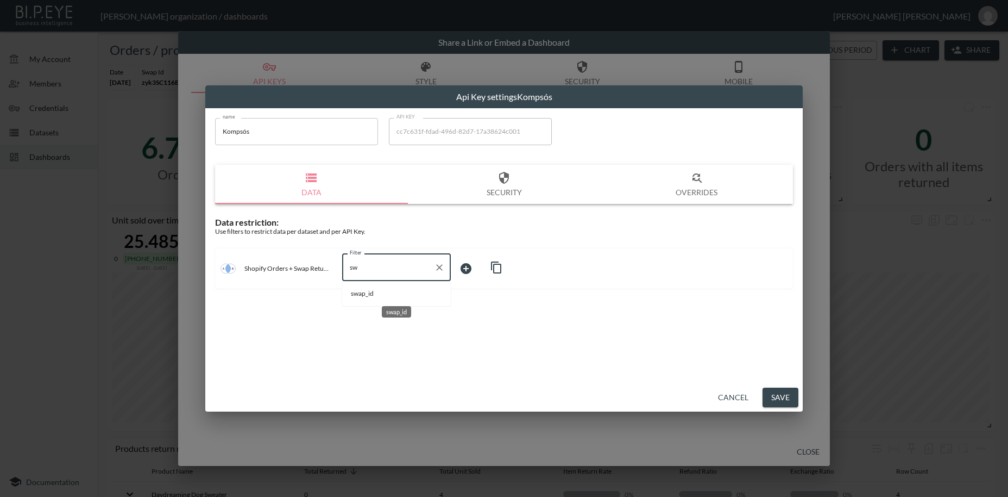
click at [369, 296] on span "swap_id" at bounding box center [396, 294] width 91 height 10
type input "swap_id"
click at [481, 265] on body "BI.P.EYE, Interactive Analytics Dashboards - app [PERSON_NAME] organization / d…" at bounding box center [504, 248] width 1008 height 497
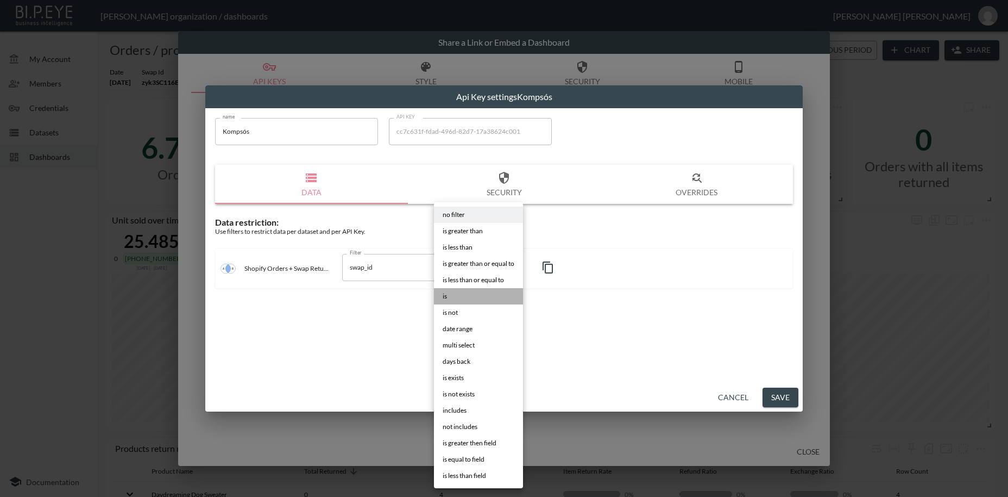
click at [449, 297] on li "is" at bounding box center [478, 296] width 89 height 16
type input "is"
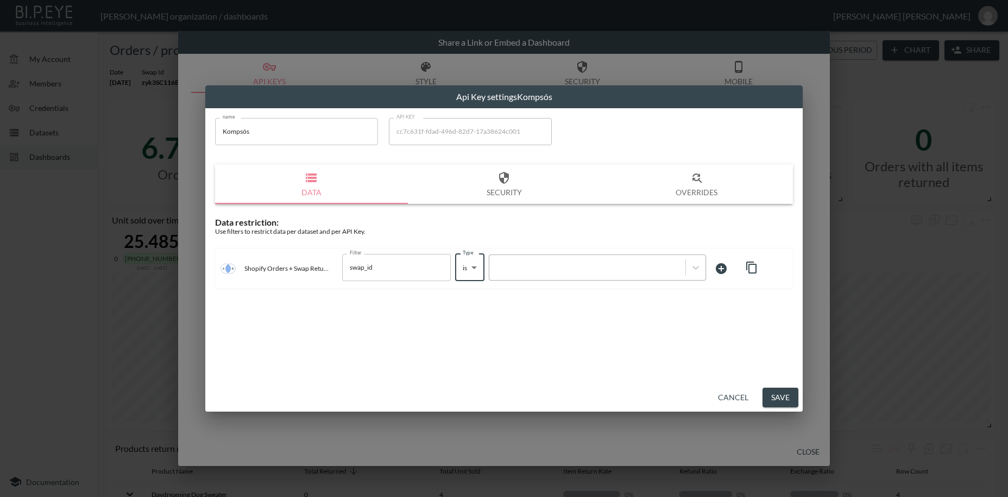
click at [528, 266] on div at bounding box center [587, 267] width 185 height 10
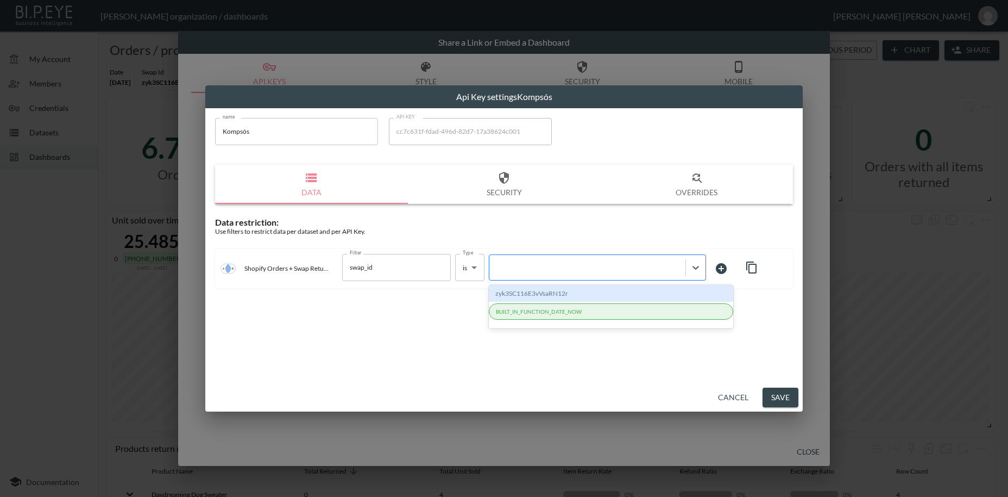
paste input "Hxd9w4vmelpxn9zeHJpV"
type input "Hxd9w4vmelpxn9zeHJpV"
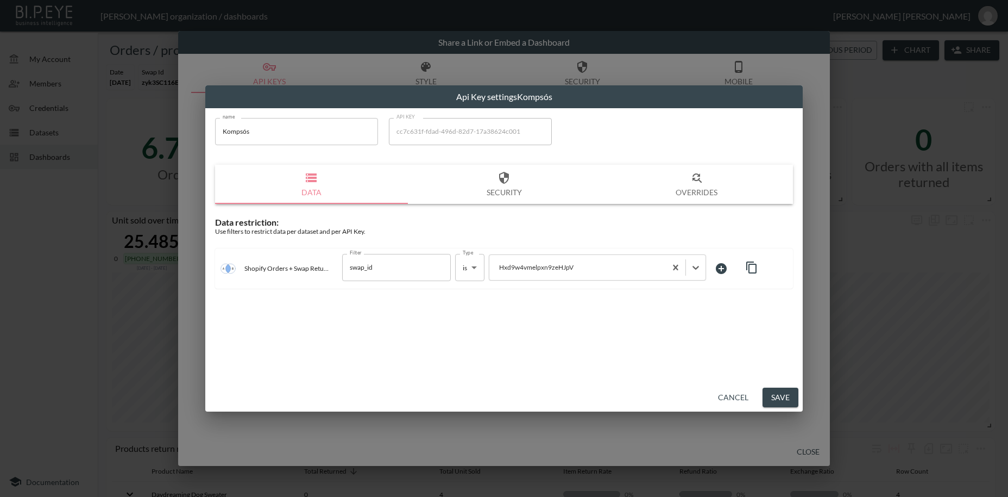
click at [776, 397] on button "Save" at bounding box center [781, 397] width 36 height 20
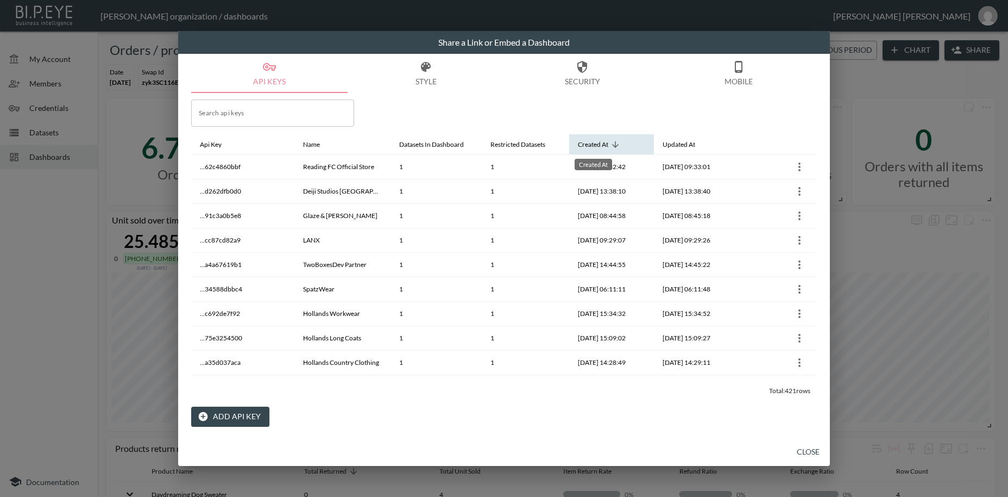
click at [602, 146] on div "Created At" at bounding box center [593, 144] width 30 height 13
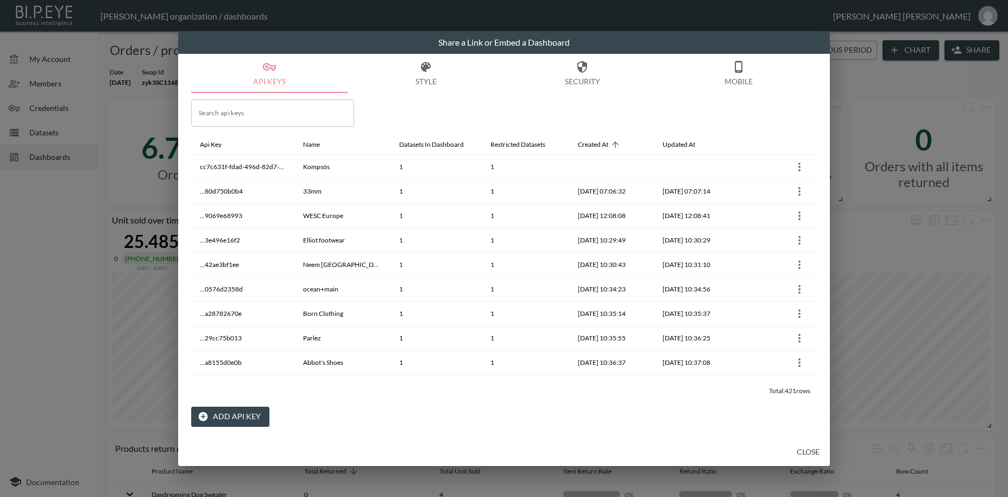
click at [813, 452] on button "Close" at bounding box center [808, 452] width 35 height 20
